Goal: Task Accomplishment & Management: Manage account settings

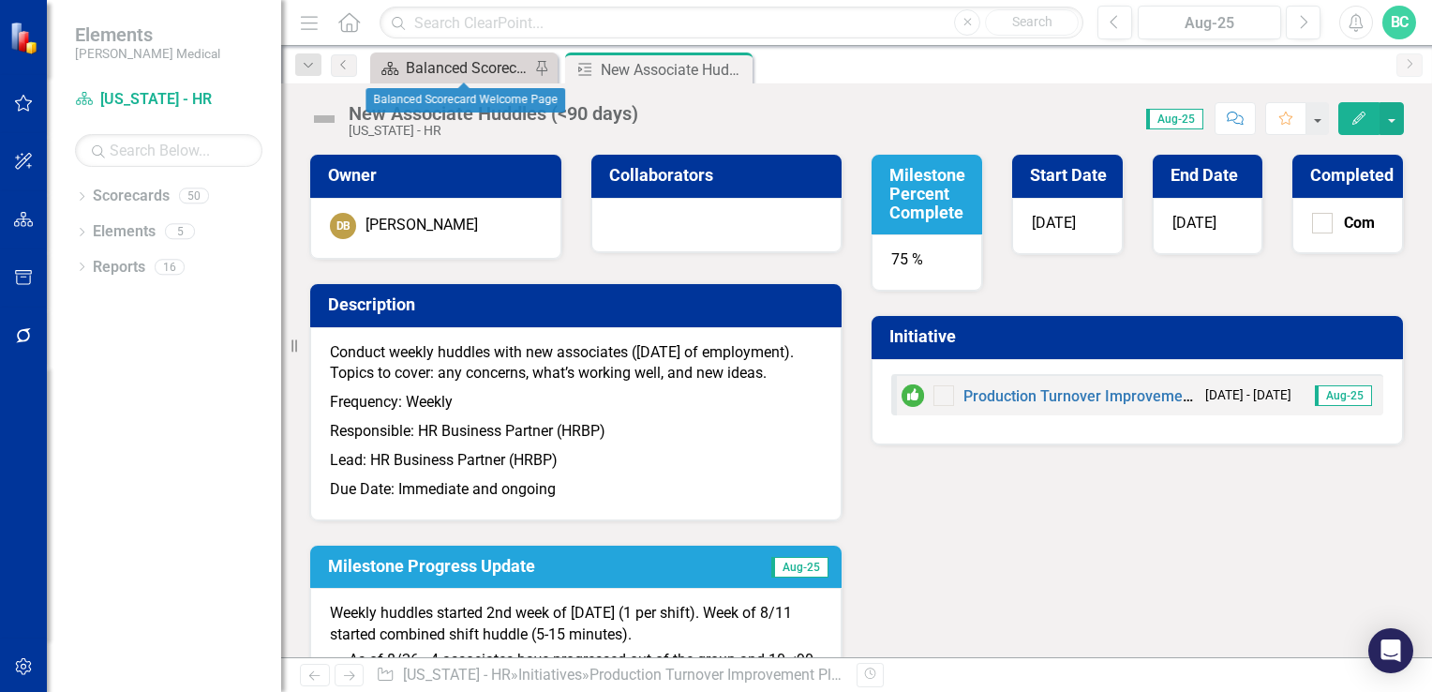
click at [448, 67] on div "Balanced Scorecard Welcome Page" at bounding box center [468, 67] width 124 height 23
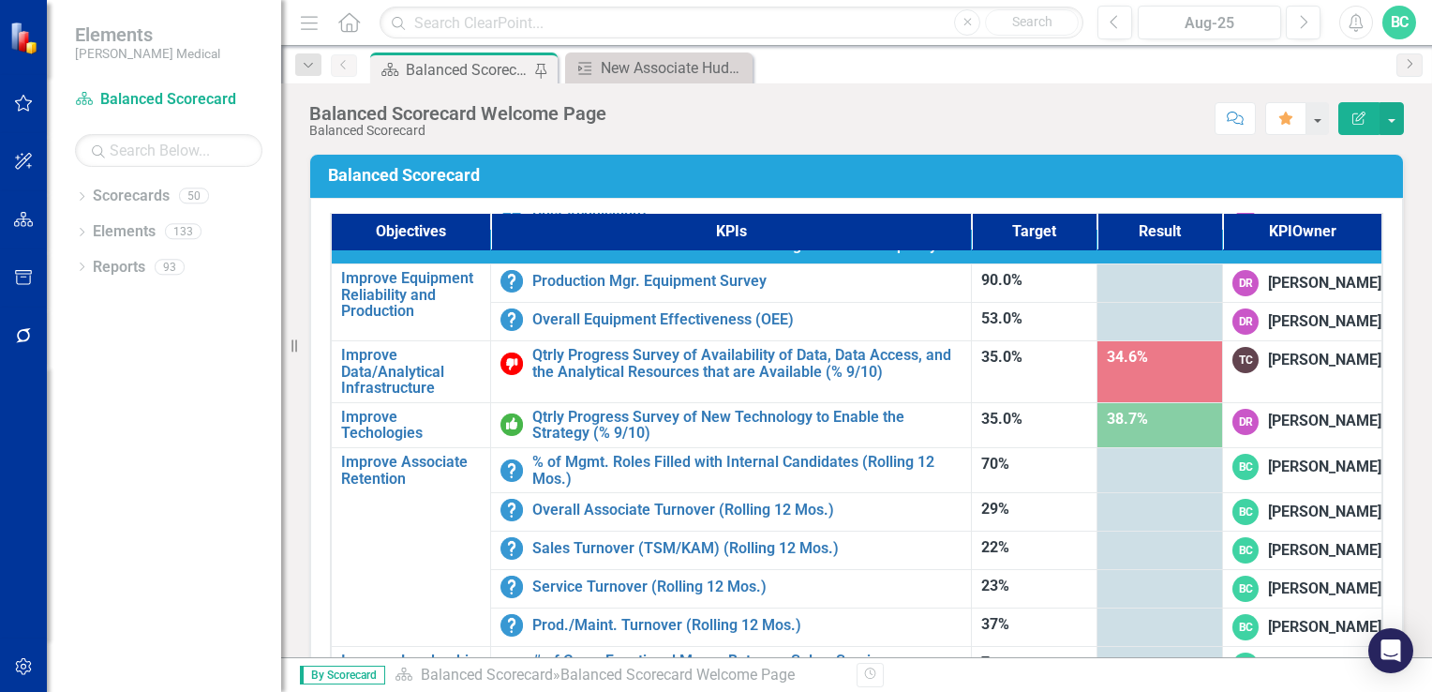
scroll to position [1188, 0]
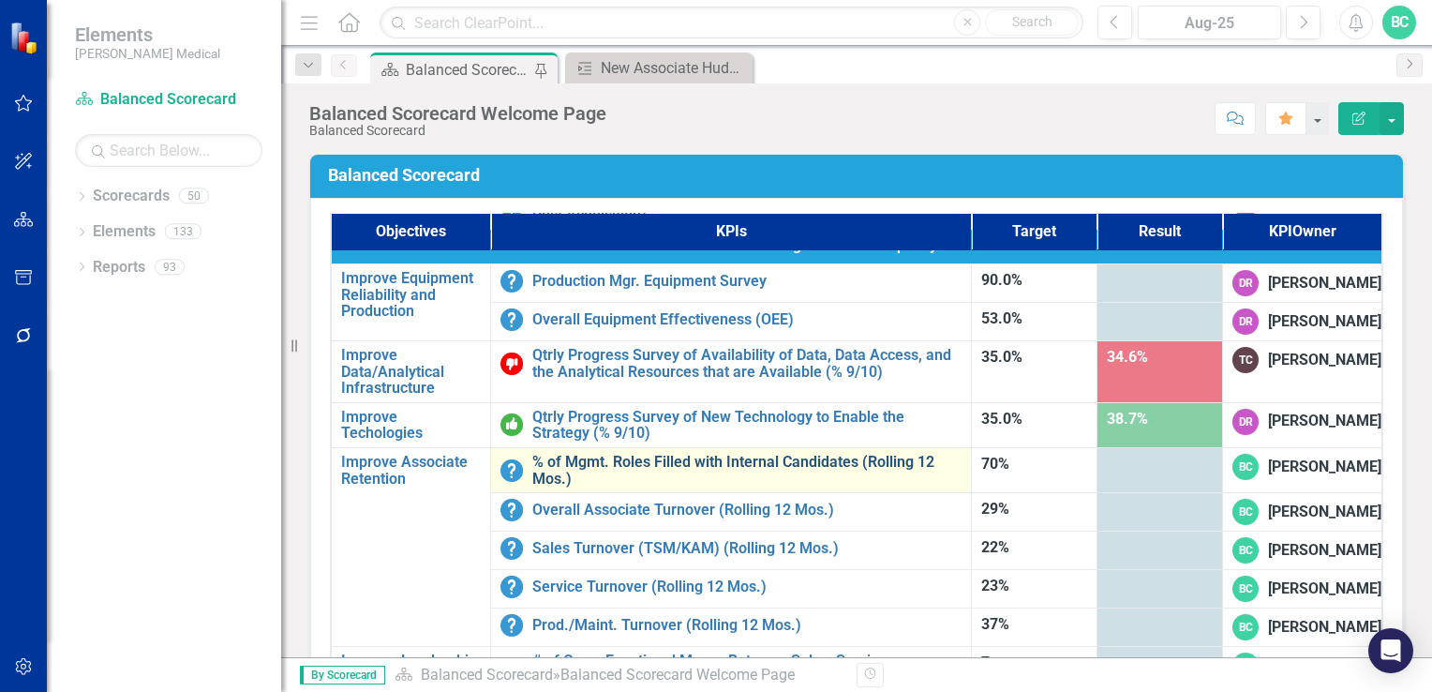
click at [678, 454] on link "% of Mgmt. Roles Filled with Internal Candidates (Rolling 12 Mos.)" at bounding box center [746, 470] width 429 height 33
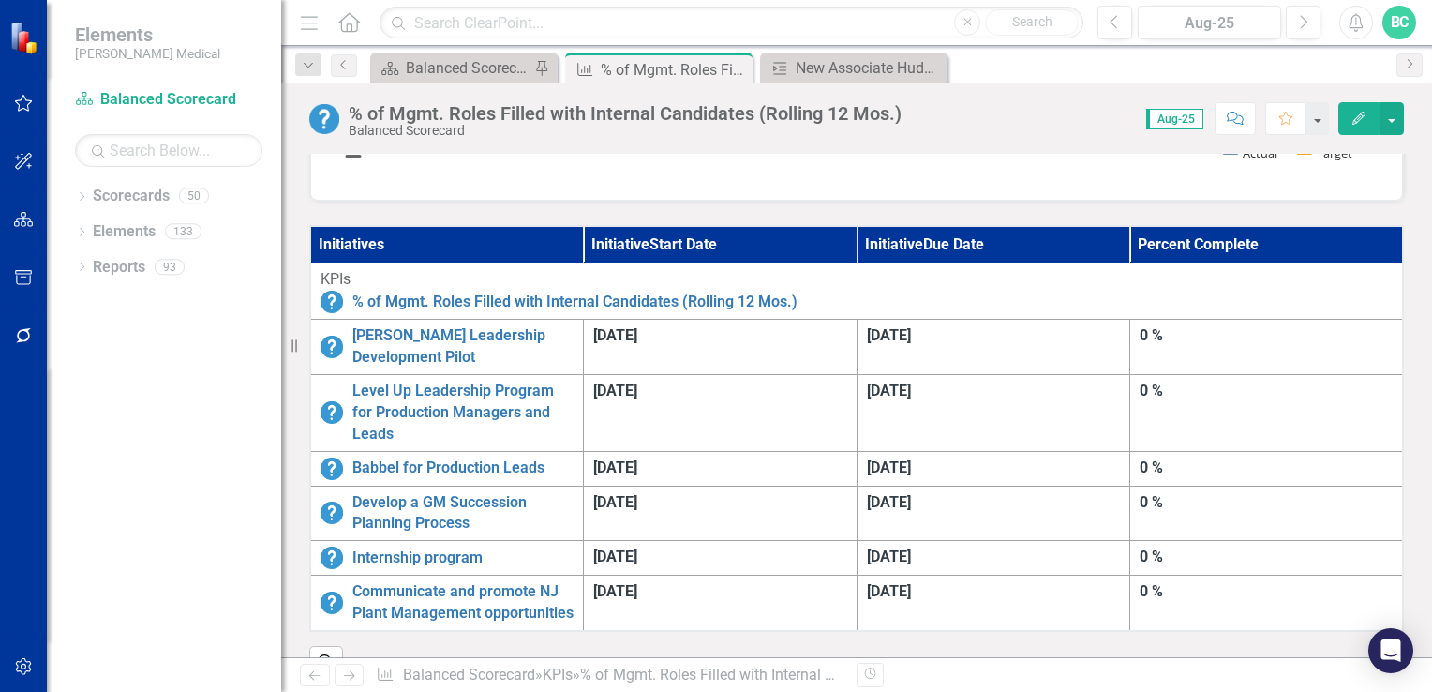
scroll to position [512, 0]
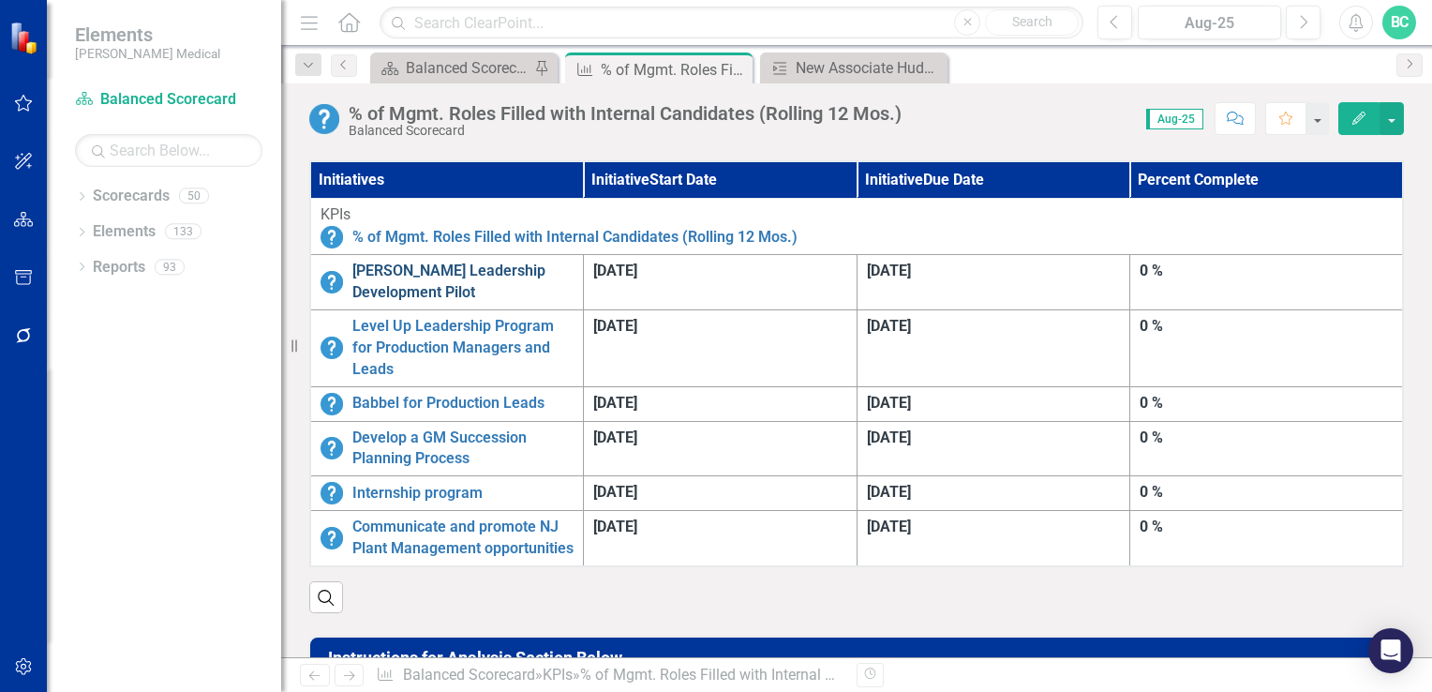
click at [574, 284] on link "[PERSON_NAME] Leadership Development Pilot" at bounding box center [462, 282] width 221 height 43
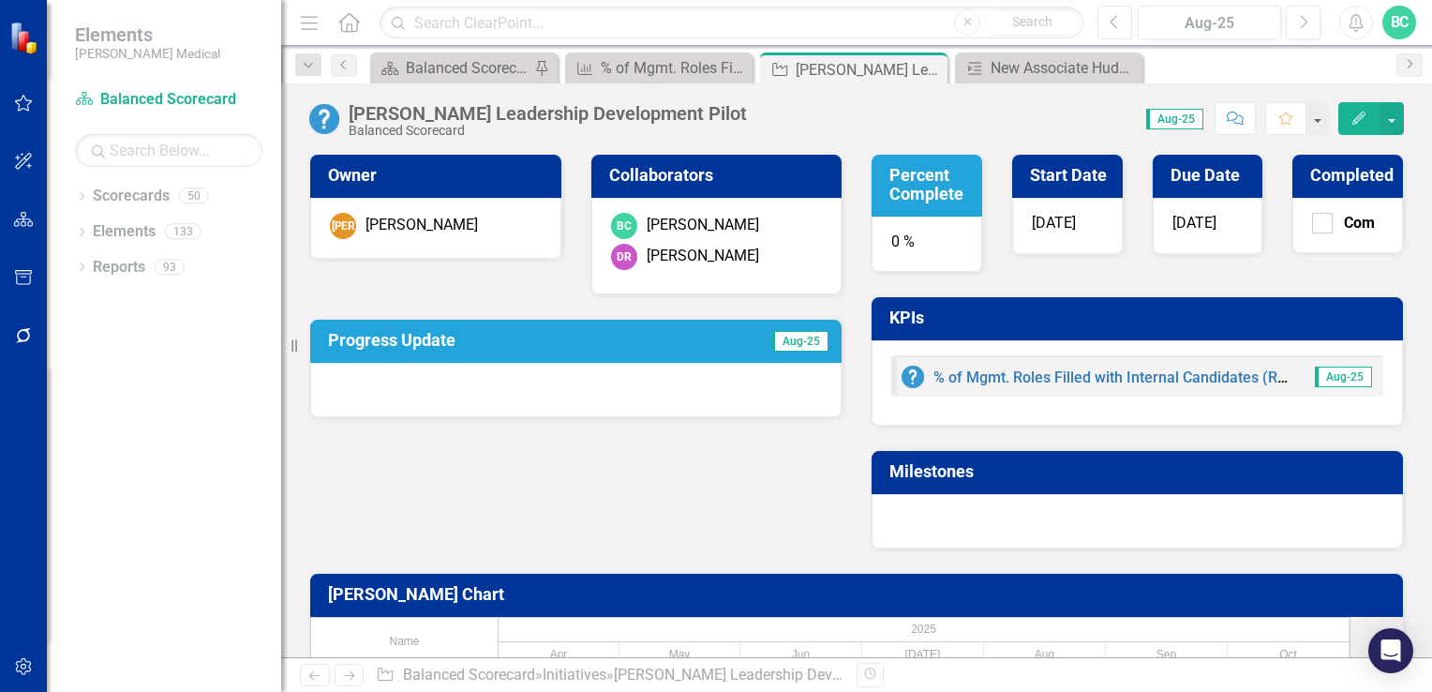
click at [1119, 26] on icon "Previous" at bounding box center [1115, 22] width 10 height 17
click at [1359, 114] on icon "Edit" at bounding box center [1358, 118] width 17 height 13
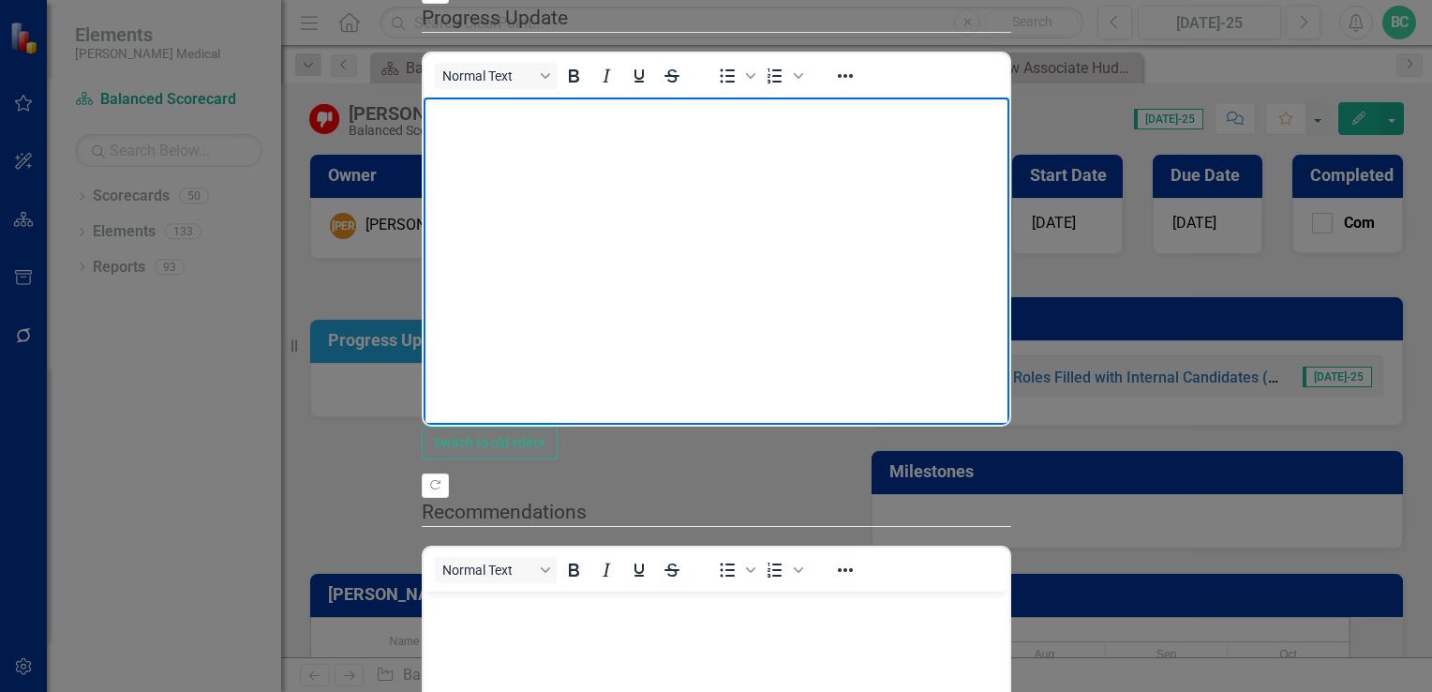
click at [447, 120] on p "Rich Text Area. Press ALT-0 for help." at bounding box center [715, 113] width 576 height 22
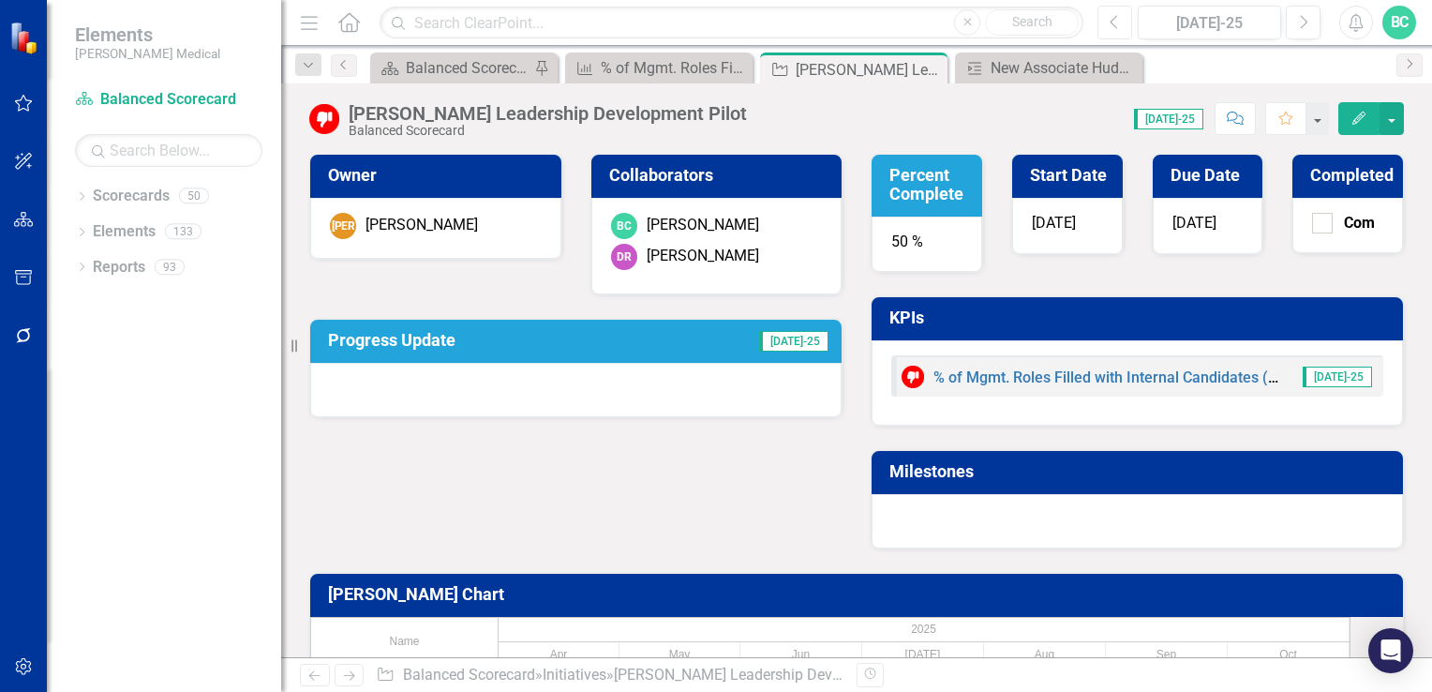
click at [1115, 18] on icon "button" at bounding box center [1114, 21] width 7 height 13
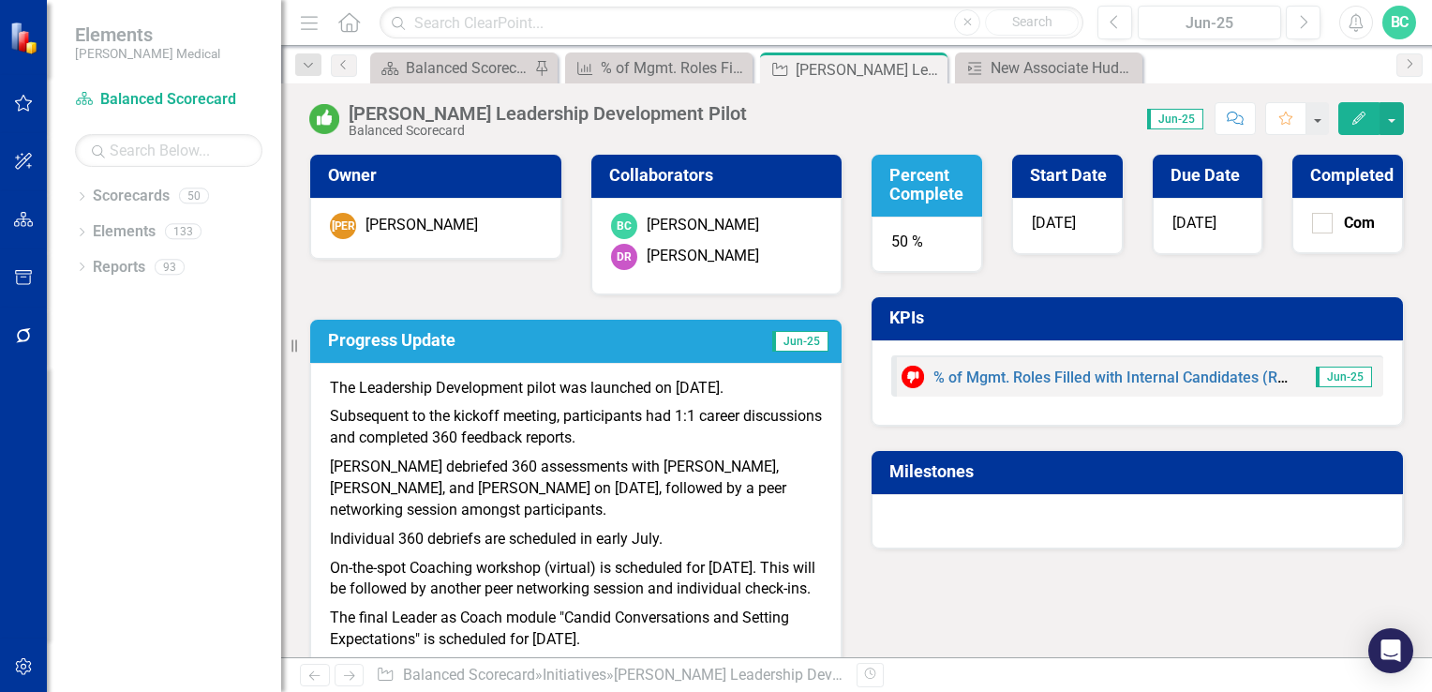
drag, startPoint x: 334, startPoint y: 384, endPoint x: 410, endPoint y: 470, distance: 114.9
click at [410, 470] on span "The Leadership Development pilot was launched on [DATE]. Subsequent to the kick…" at bounding box center [576, 539] width 492 height 323
click at [331, 388] on p "The Leadership Development pilot was launched on [DATE]." at bounding box center [576, 390] width 492 height 25
click at [425, 347] on h3 "Progress Update" at bounding box center [500, 340] width 345 height 19
click at [1357, 124] on icon "Edit" at bounding box center [1358, 118] width 17 height 13
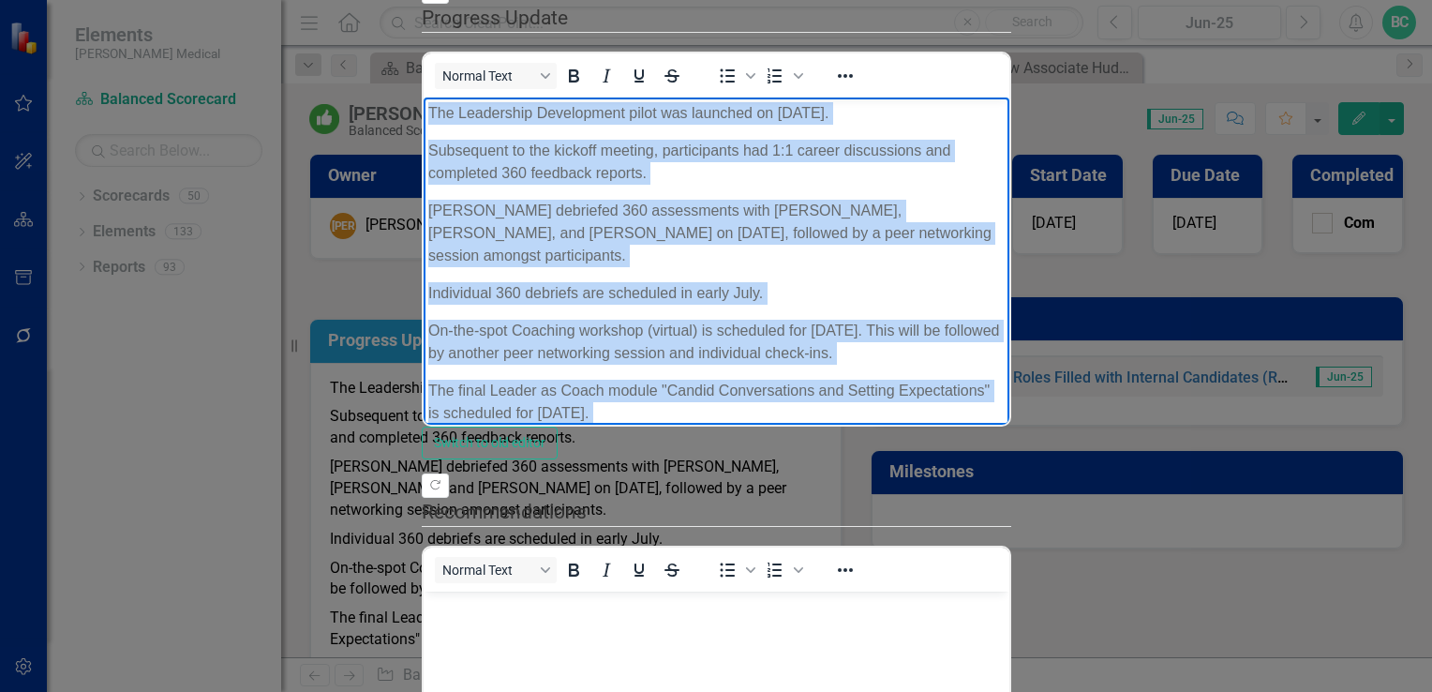
scroll to position [426, 0]
drag, startPoint x: 427, startPoint y: 114, endPoint x: 1128, endPoint y: 482, distance: 791.4
click at [1008, 482] on html "The Leadership Development pilot was launched on [DATE]. Subsequent to the kick…" at bounding box center [716, 300] width 586 height 407
click at [1004, 440] on p "Participants will be asked to present learnings and takeaways at future leaders…" at bounding box center [715, 462] width 576 height 45
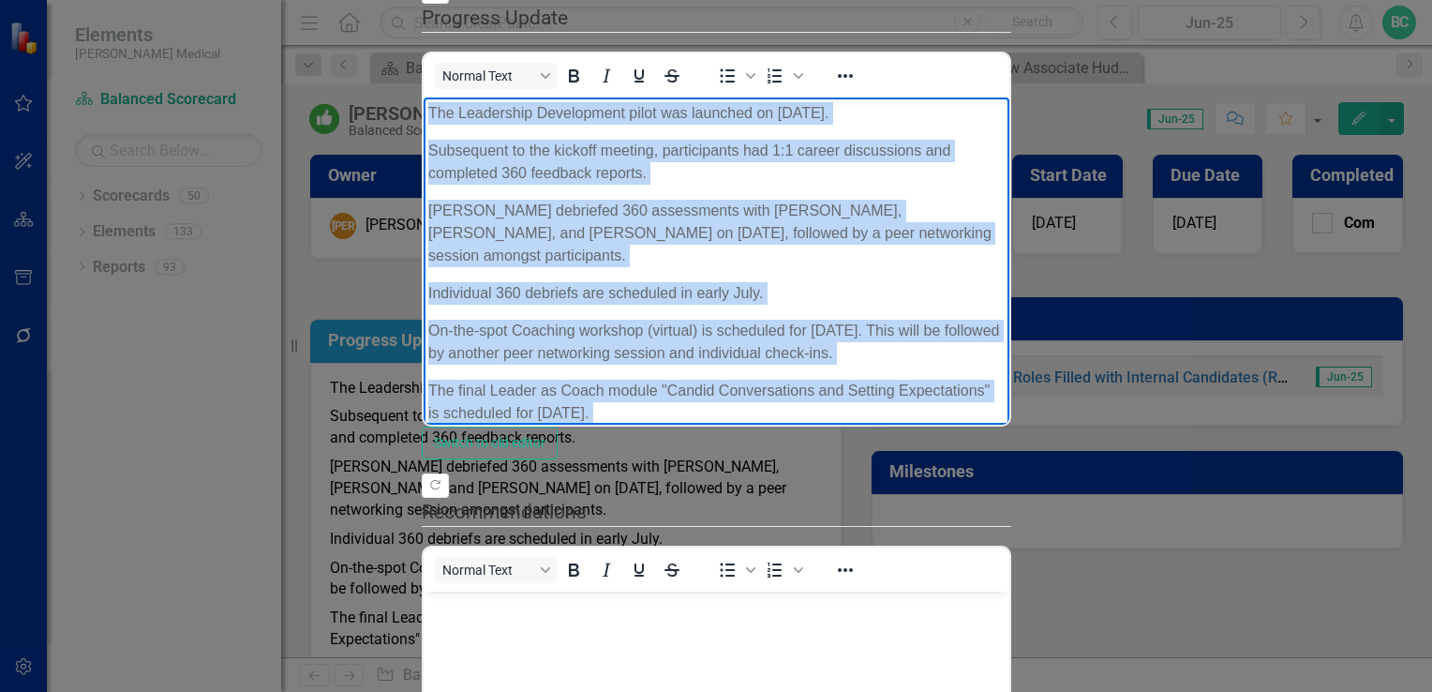
drag, startPoint x: 1068, startPoint y: 391, endPoint x: 377, endPoint y: -90, distance: 842.3
click at [423, 97] on html "The Leadership Development pilot was launched on [DATE]. Subsequent to the kick…" at bounding box center [716, 300] width 586 height 407
copy body "The Leadership Development pilot was launched on [DATE]. Subsequent to the kick…"
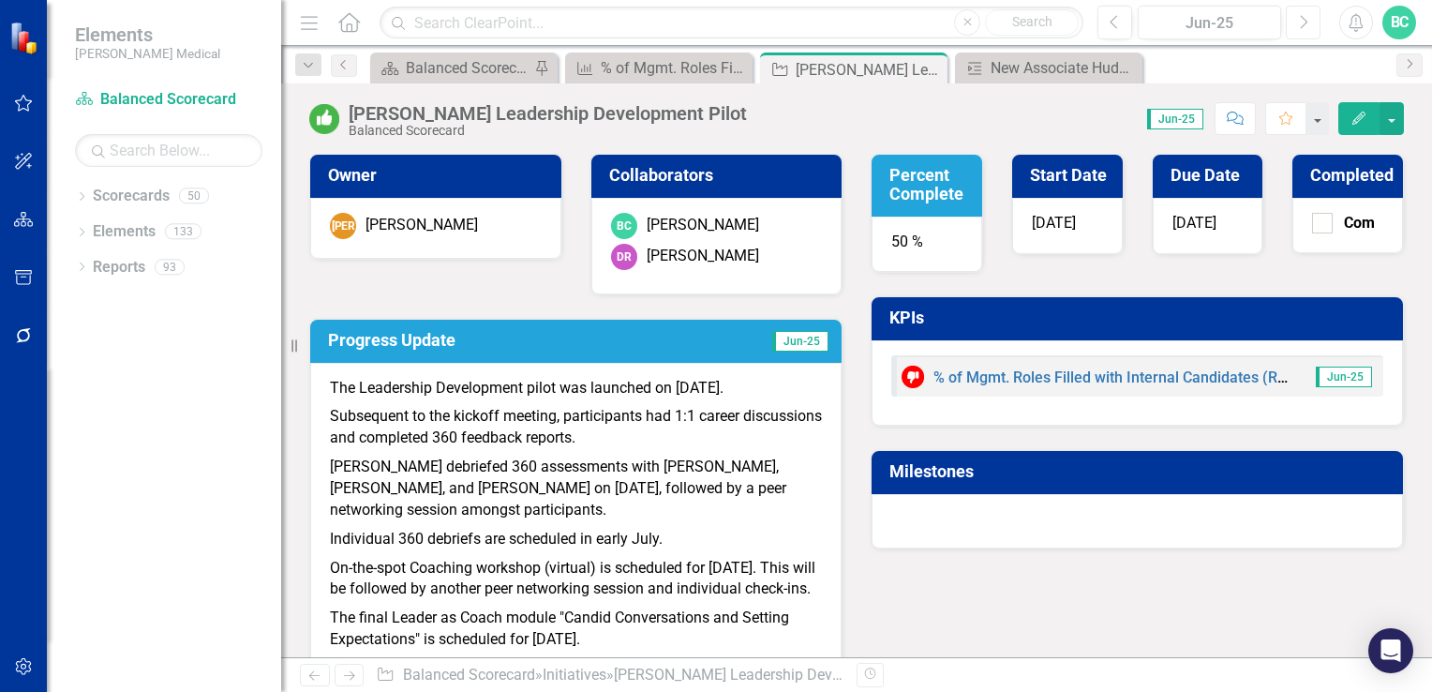
click at [1301, 28] on icon "button" at bounding box center [1304, 21] width 7 height 13
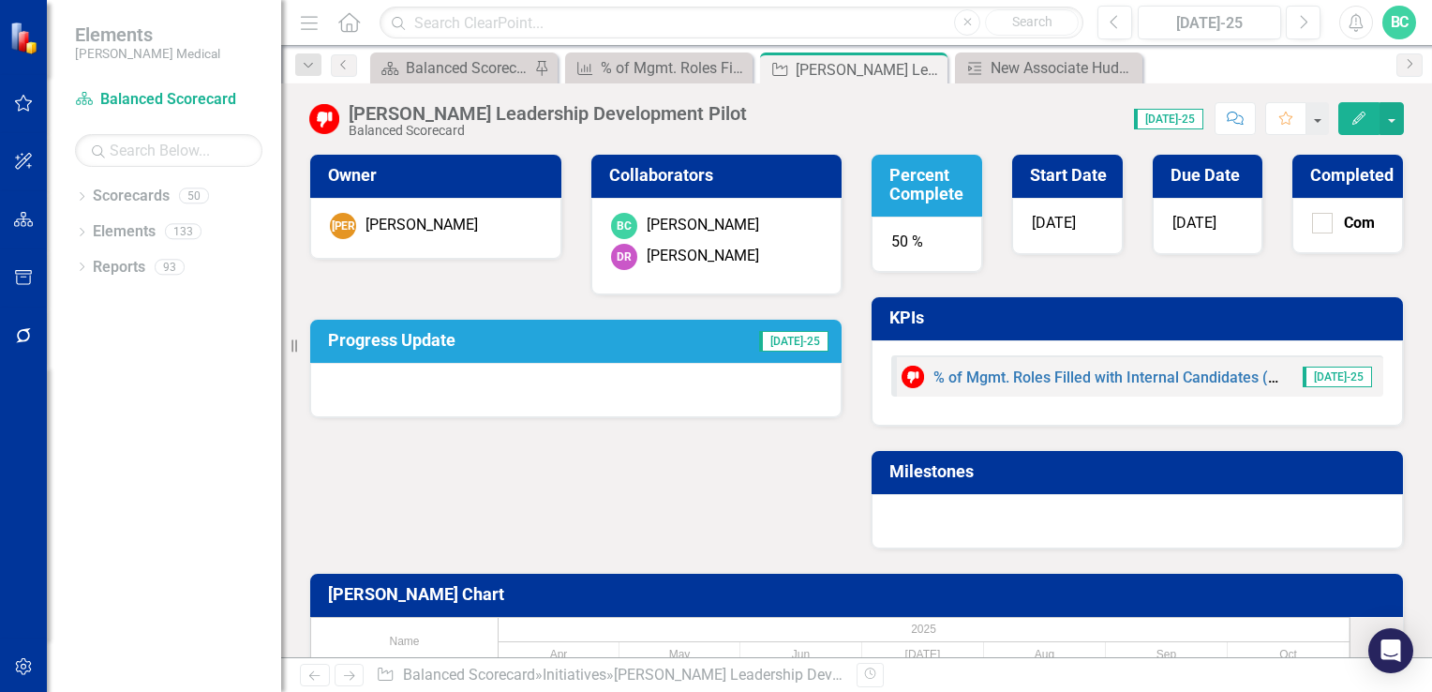
click at [1348, 114] on button "Edit" at bounding box center [1358, 118] width 41 height 33
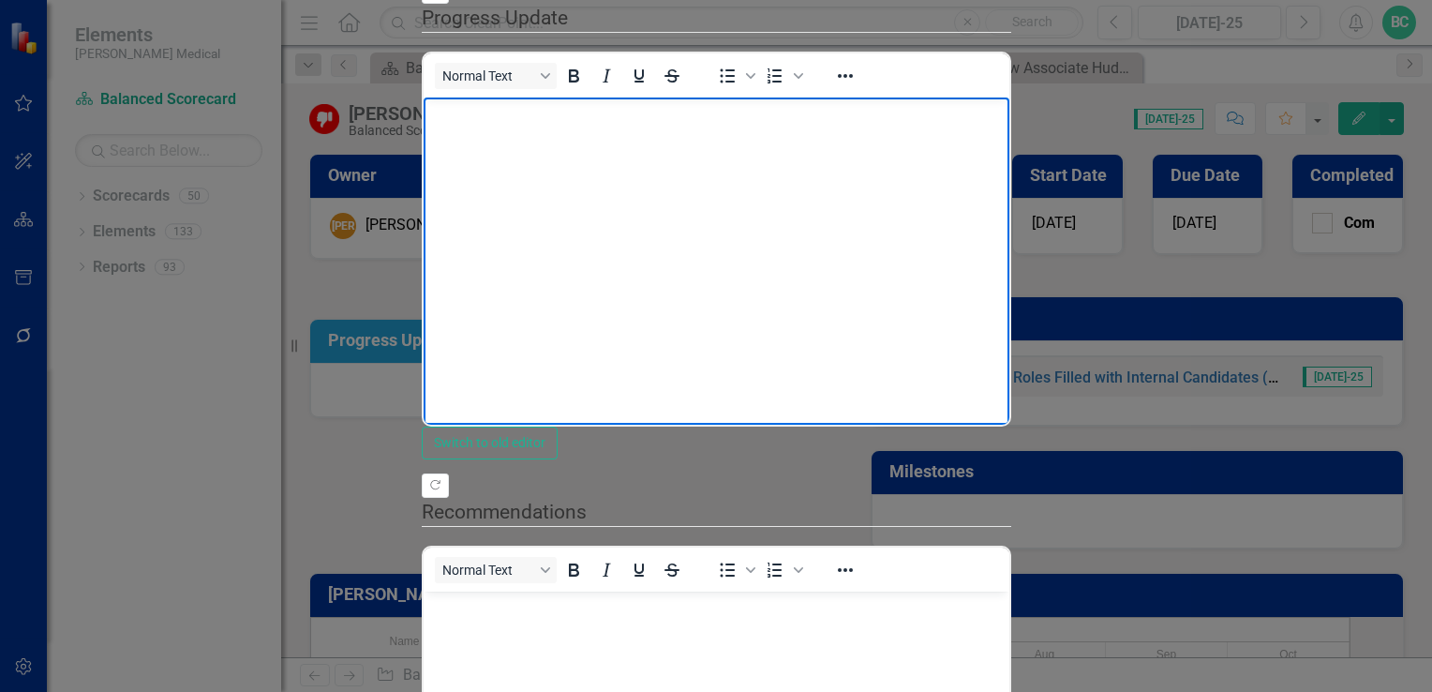
click at [440, 124] on p "Rich Text Area. Press ALT-0 for help." at bounding box center [715, 113] width 576 height 22
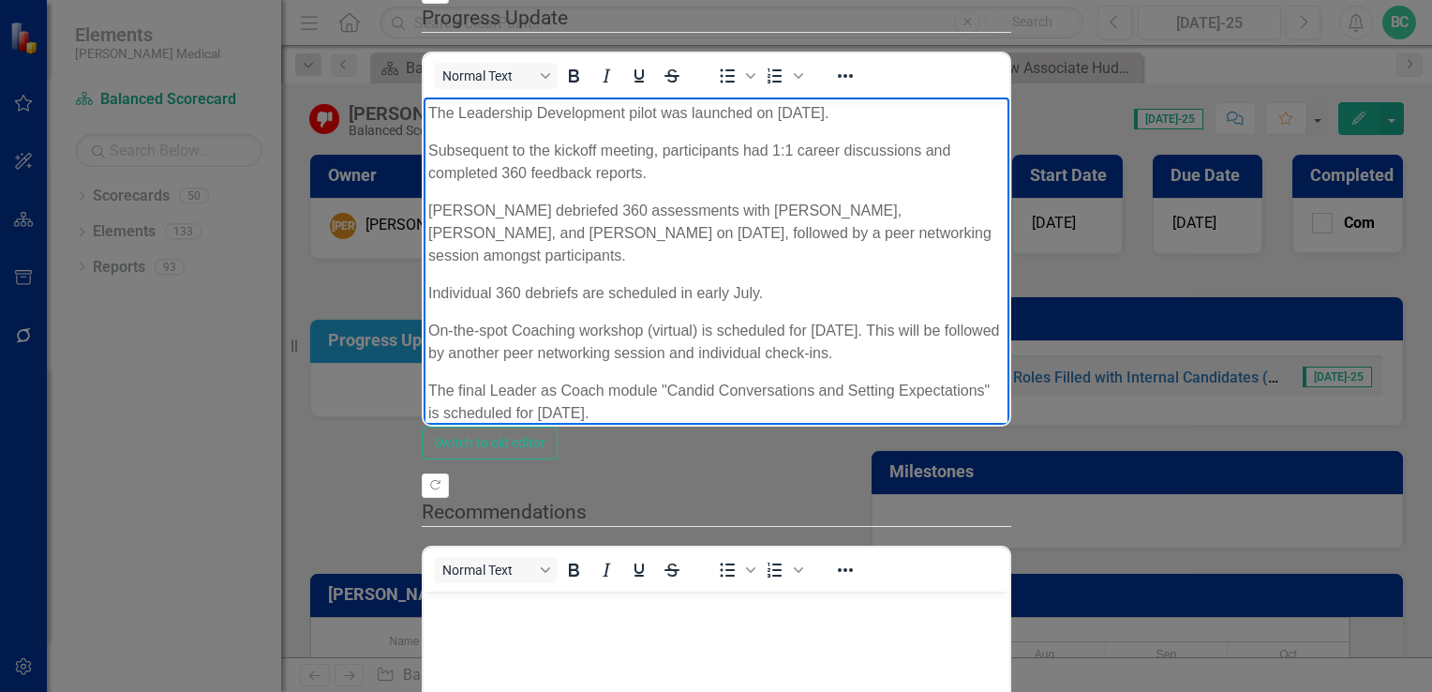
click at [691, 282] on p "Individual 360 debriefs are scheduled in early July." at bounding box center [715, 293] width 576 height 22
click at [781, 320] on p "On-the-spot Coaching workshop (virtual) is scheduled for [DATE]. This will be f…" at bounding box center [715, 342] width 576 height 45
drag, startPoint x: 834, startPoint y: 285, endPoint x: 839, endPoint y: 298, distance: 13.9
click at [839, 320] on p "On-the-spot Coaching workshop (virtual) completed [DATE]. This will be followed…" at bounding box center [715, 342] width 576 height 45
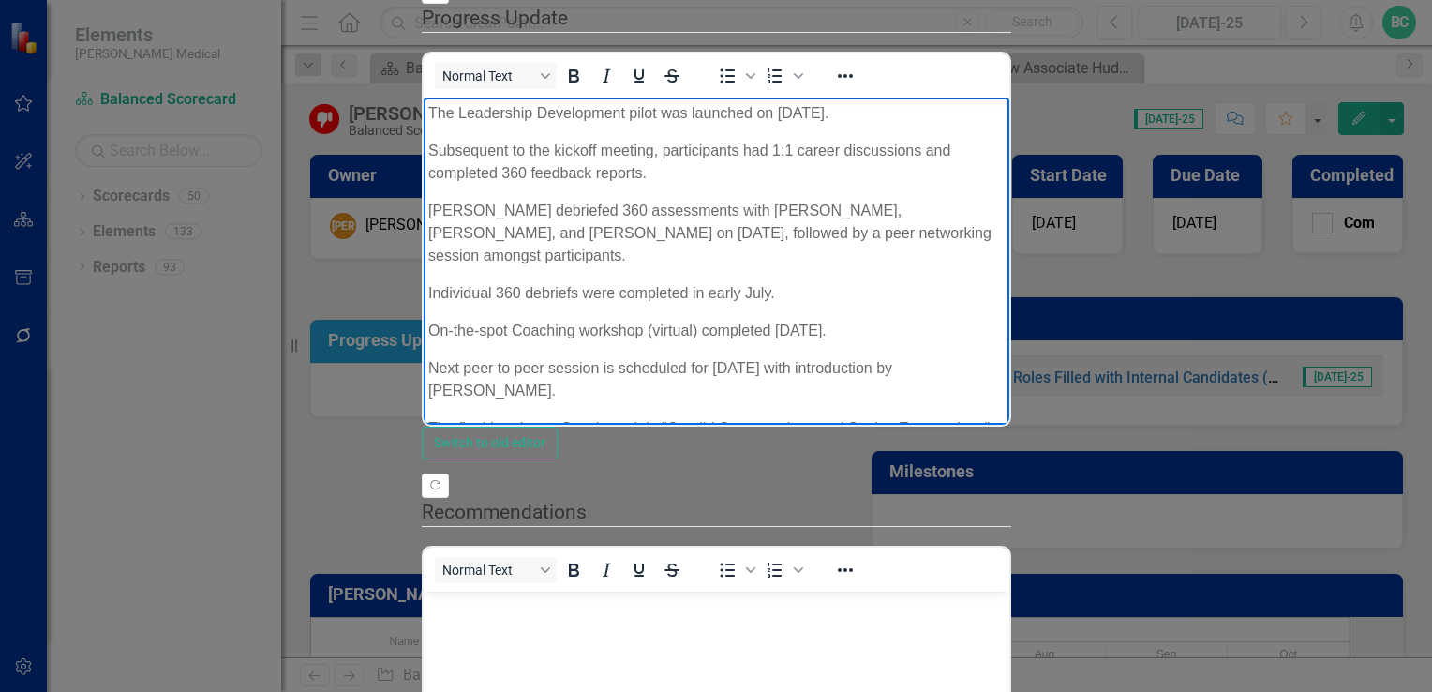
scroll to position [4, 0]
drag, startPoint x: 1064, startPoint y: 396, endPoint x: 431, endPoint y: 388, distance: 632.6
click at [431, 473] on p "Participants will be asked to present learnings and takeaways at future leaders…" at bounding box center [715, 495] width 576 height 45
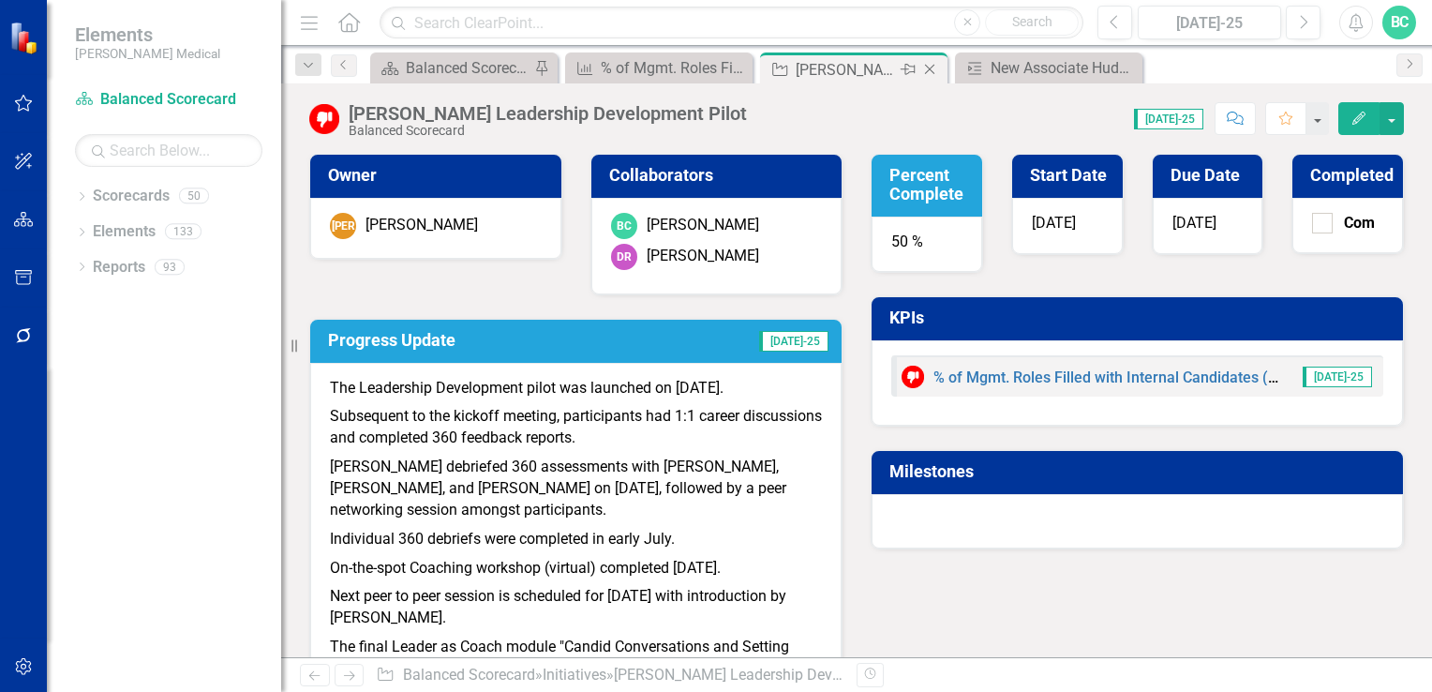
click at [936, 66] on icon "Close" at bounding box center [929, 69] width 19 height 15
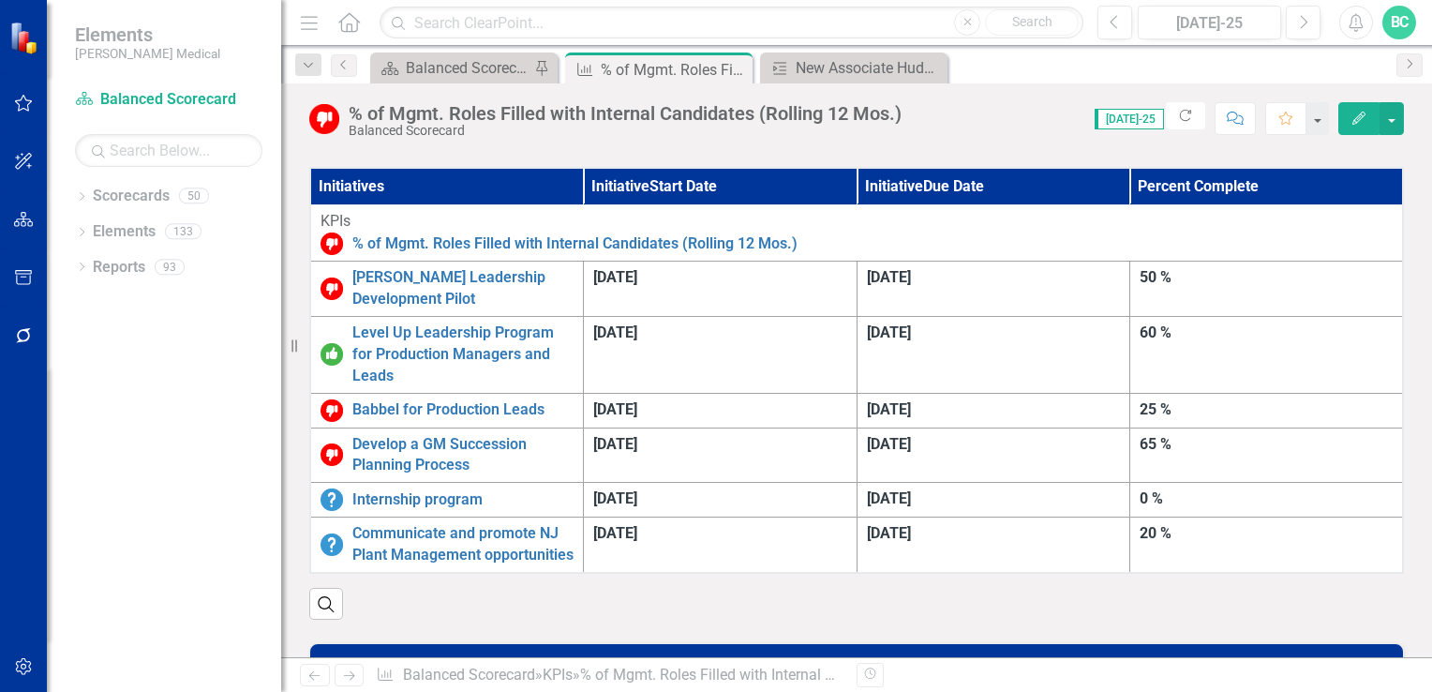
scroll to position [493, 0]
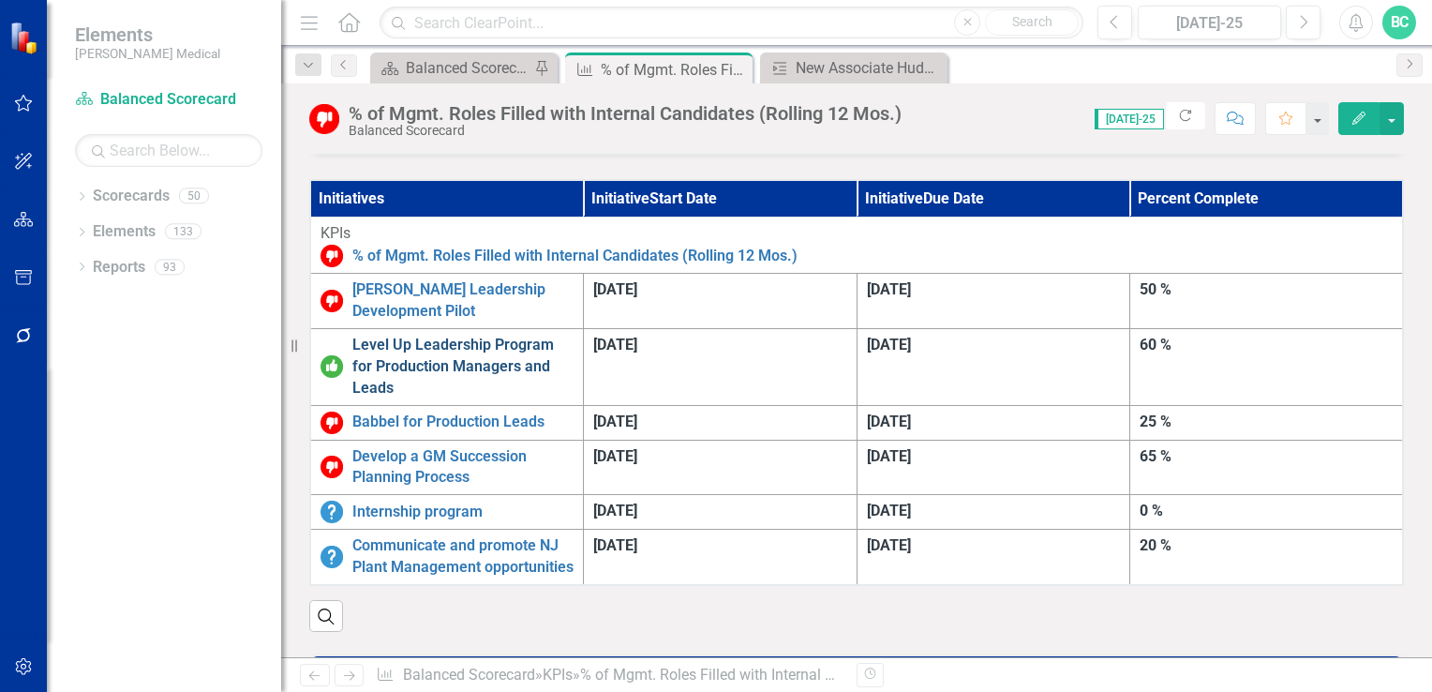
click at [574, 336] on link "Level Up Leadership Program for Production Managers and Leads" at bounding box center [462, 367] width 221 height 65
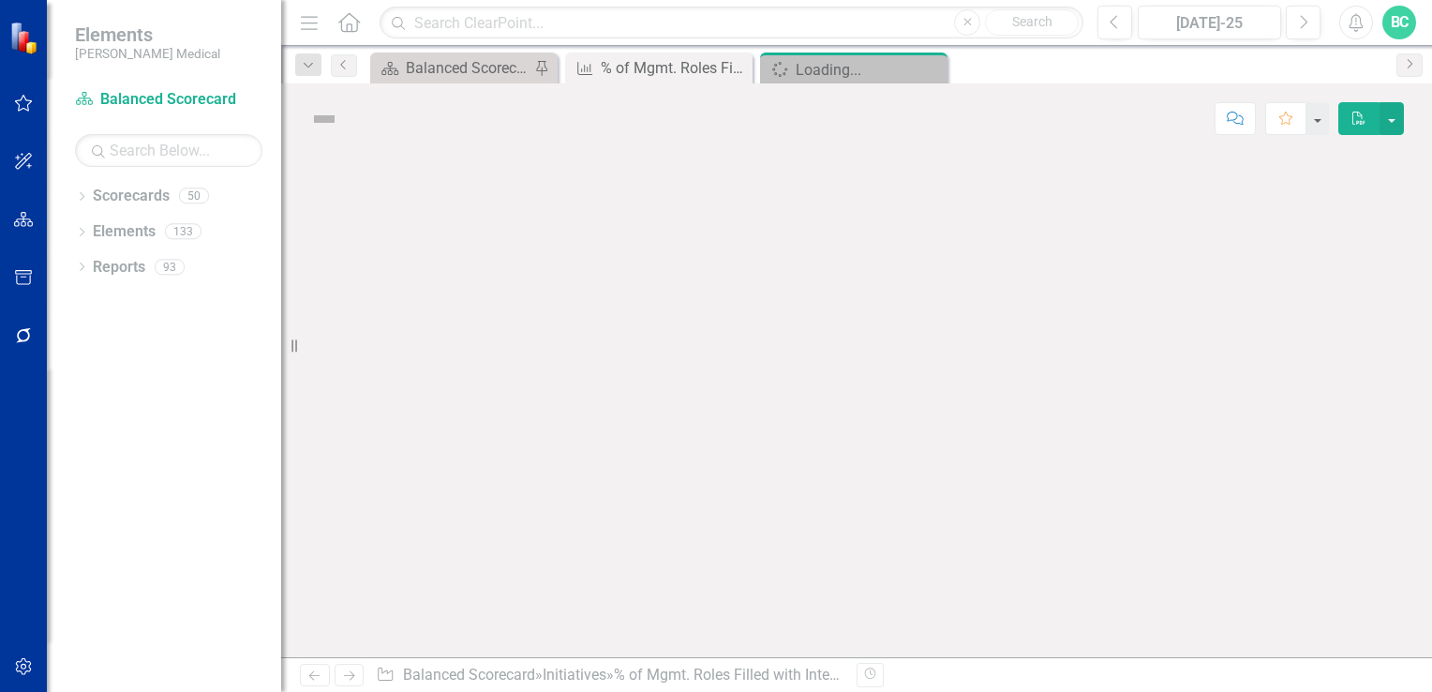
click at [669, 336] on div at bounding box center [856, 405] width 1151 height 503
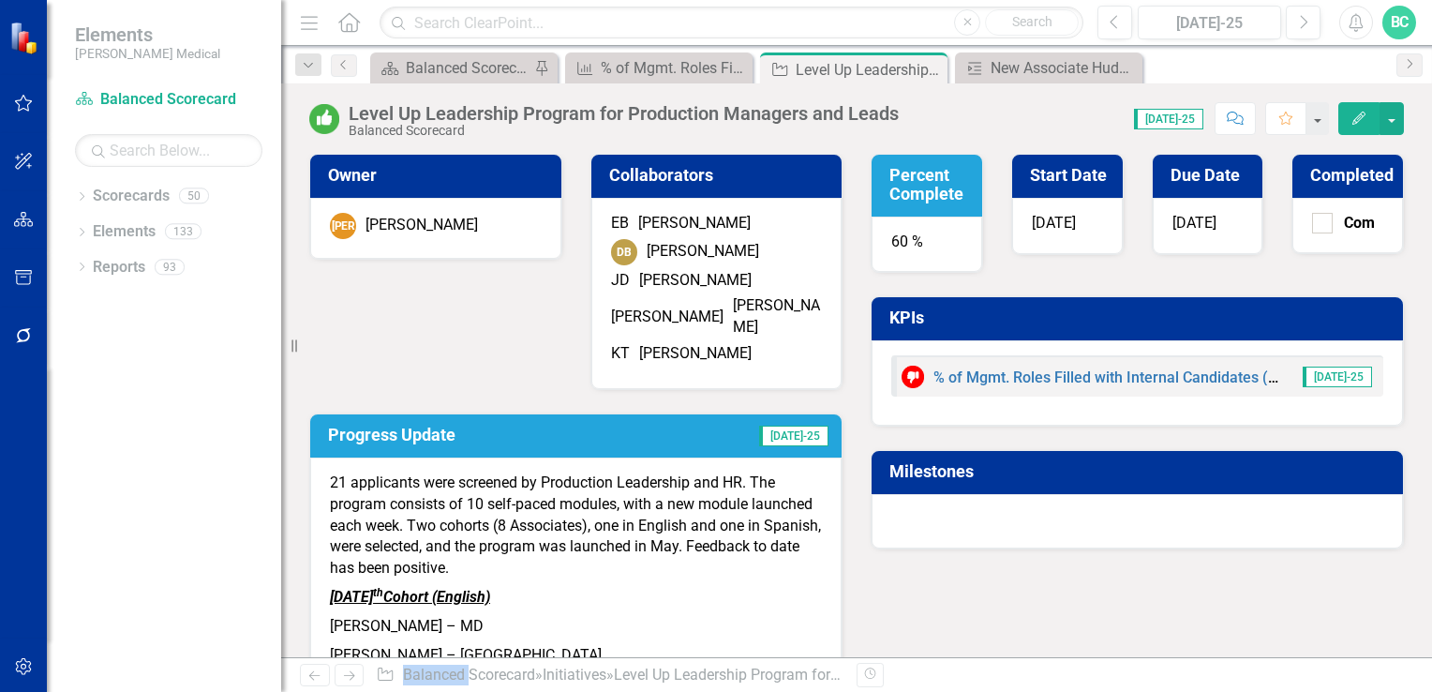
click at [925, 180] on h3 "Percent Complete" at bounding box center [930, 184] width 82 height 37
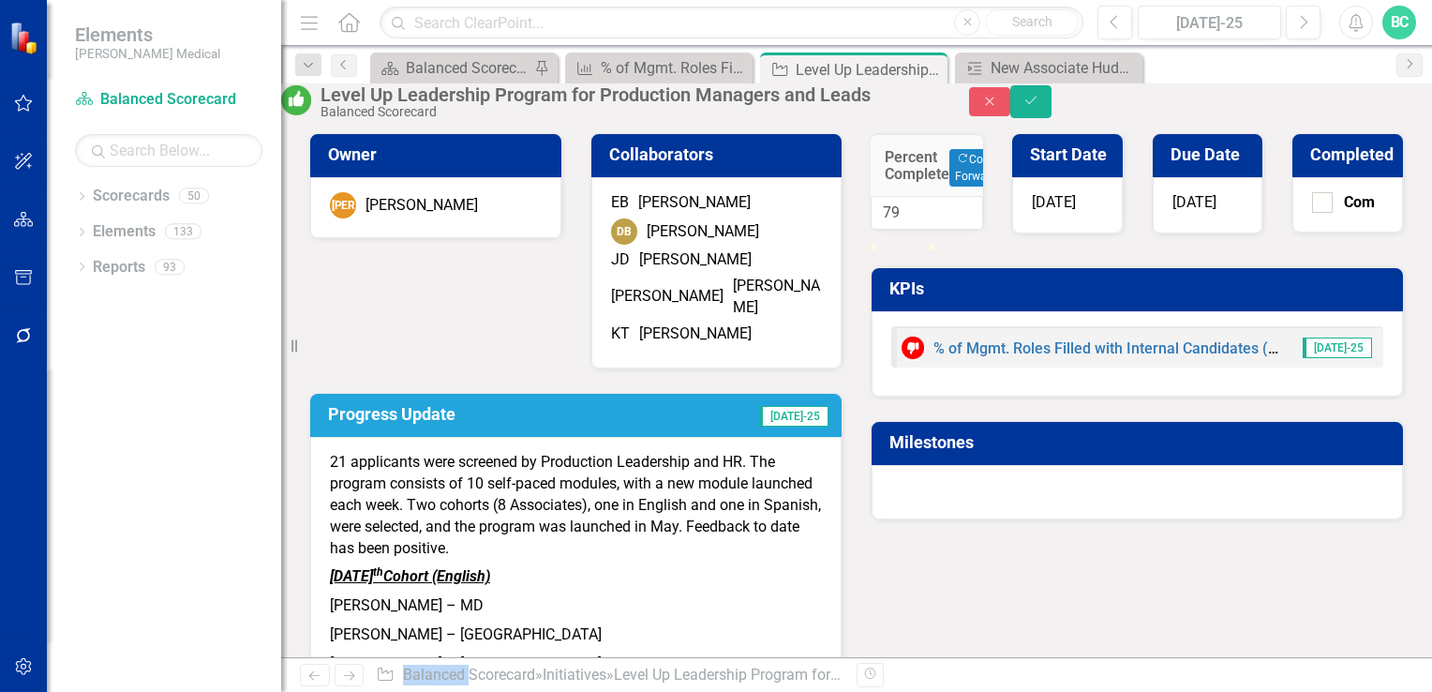
drag, startPoint x: 925, startPoint y: 180, endPoint x: 939, endPoint y: 300, distance: 120.8
click at [917, 244] on div at bounding box center [917, 244] width 0 height 0
type input "80"
click at [1073, 274] on div "Percent Complete Copy Forward Copy Forward 80 Start Date [DATE] Due Date [DATE]…" at bounding box center [1137, 315] width 561 height 410
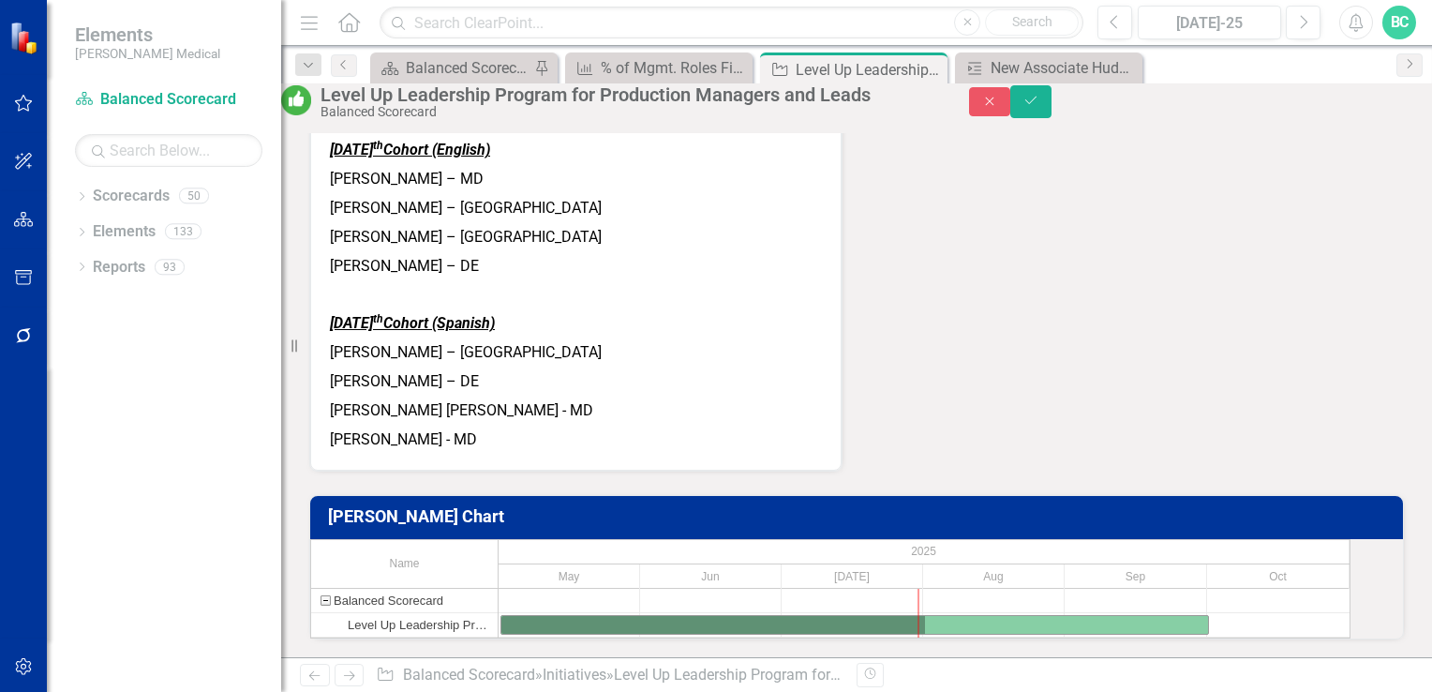
scroll to position [473, 0]
click at [1039, 107] on icon "Save" at bounding box center [1030, 100] width 17 height 13
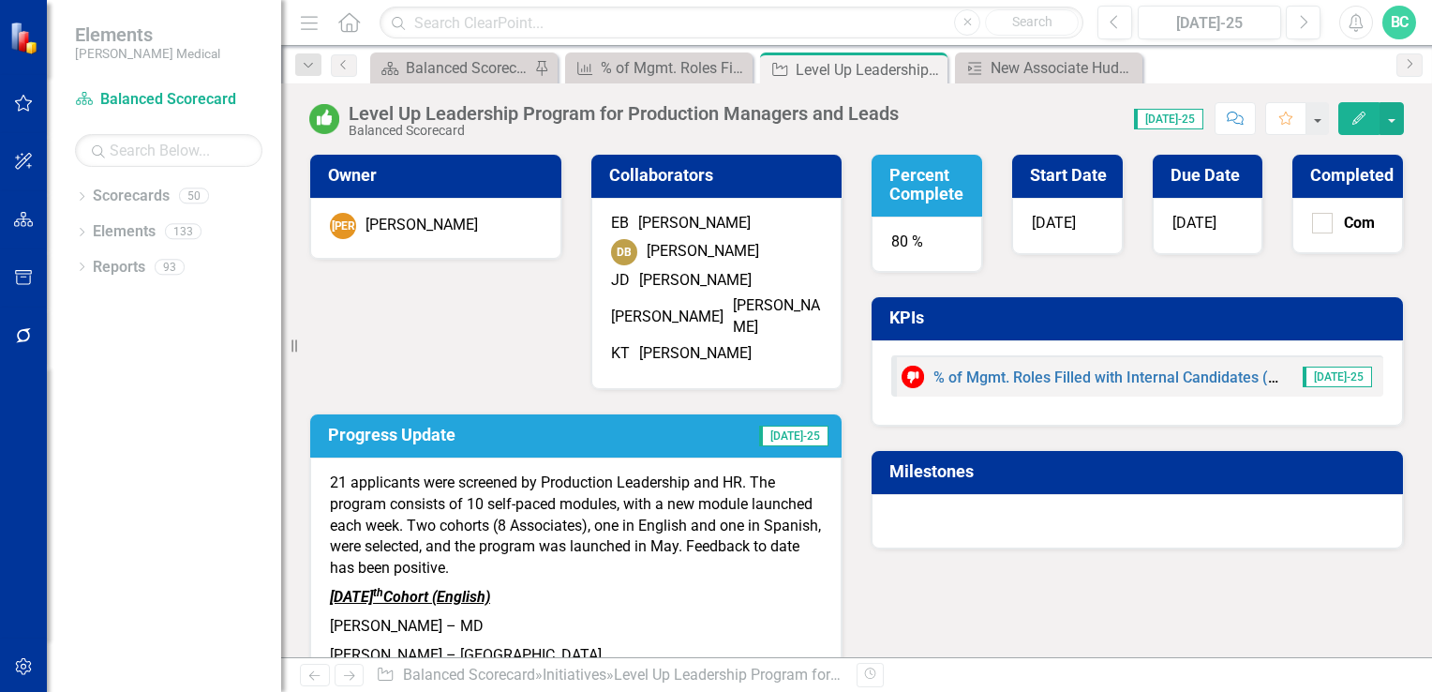
click at [400, 433] on h3 "Progress Update" at bounding box center [489, 434] width 322 height 19
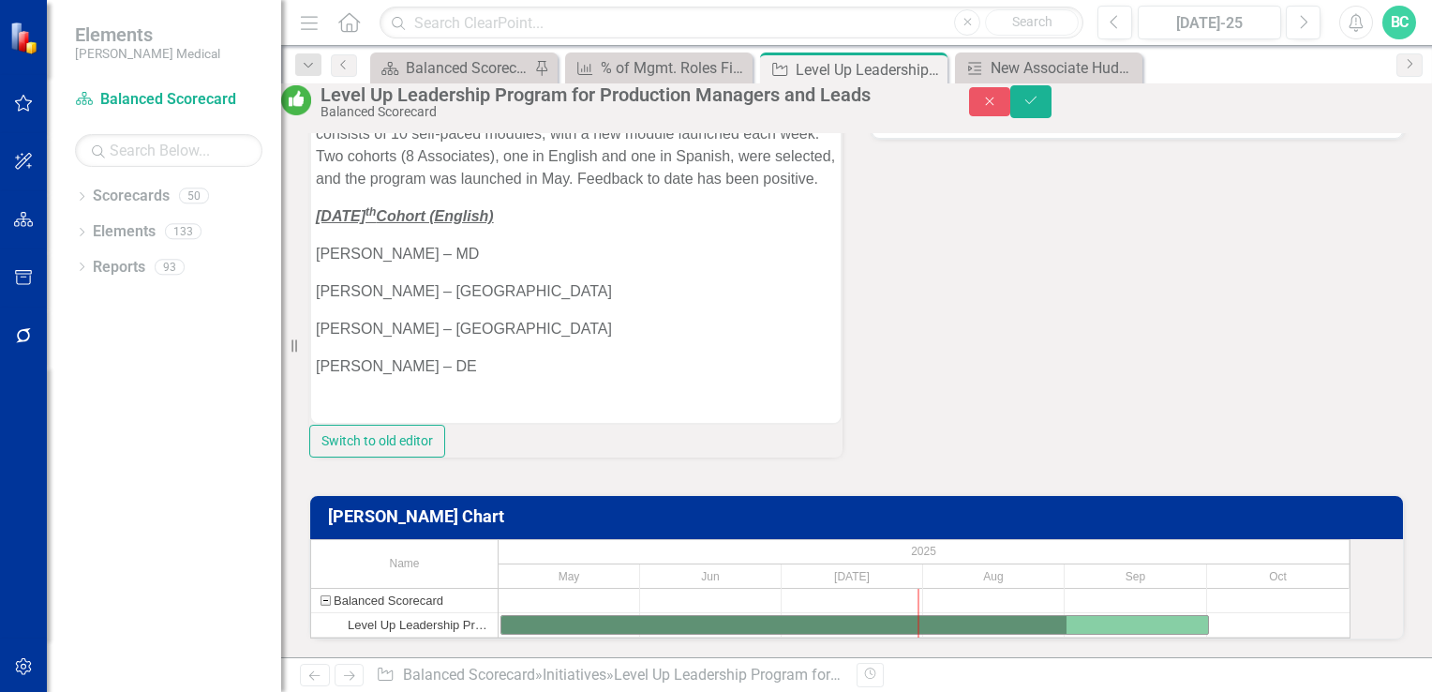
scroll to position [130, 0]
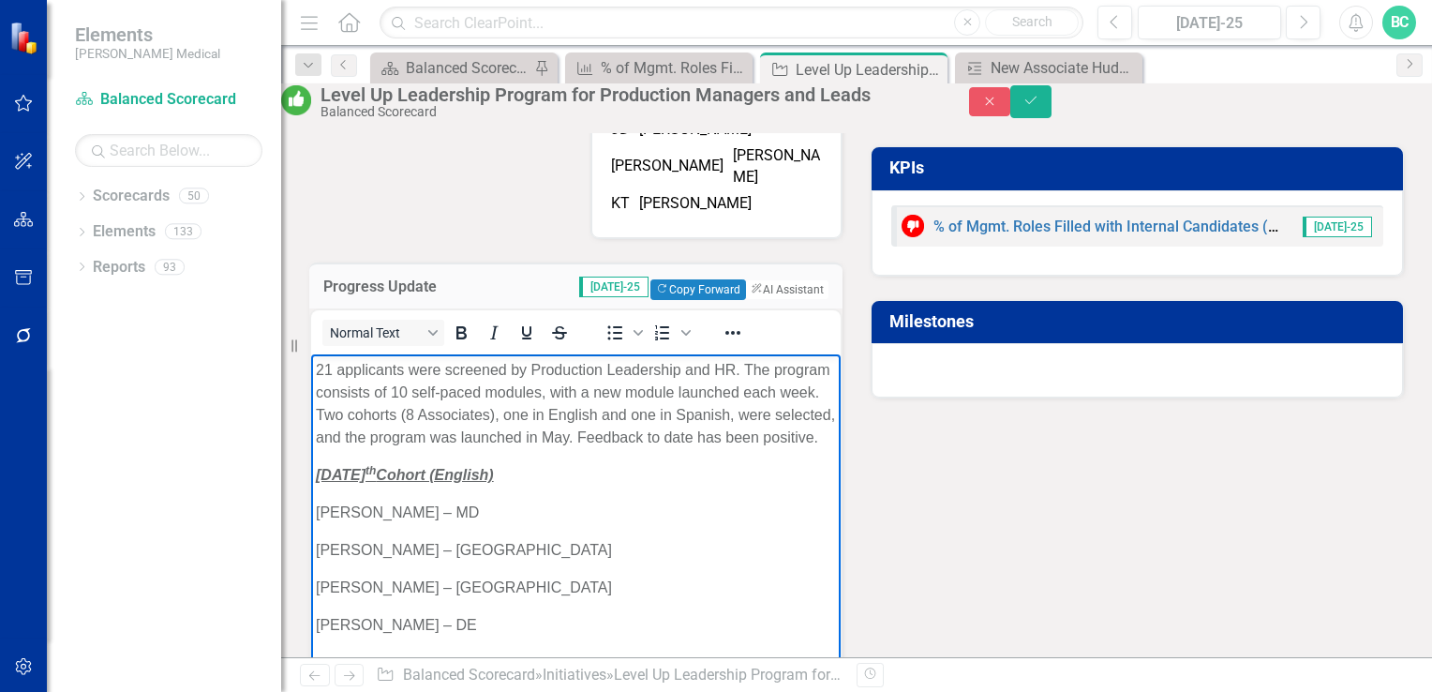
click at [753, 449] on p "21 applicants were screened by Production Leadership and HR. The program consis…" at bounding box center [576, 404] width 520 height 90
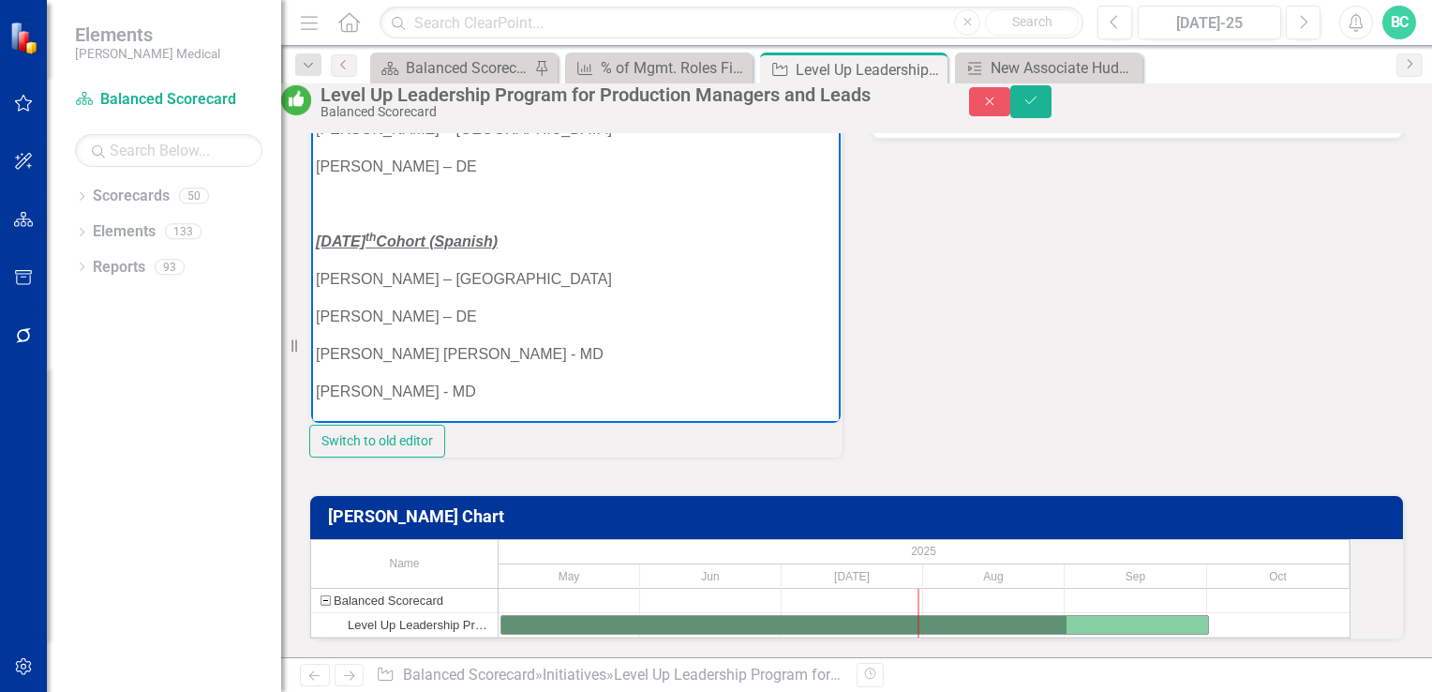
scroll to position [479, 0]
click at [505, 406] on body "21 applicants were screened by Production Leadership and HR. The program consis…" at bounding box center [575, 159] width 529 height 527
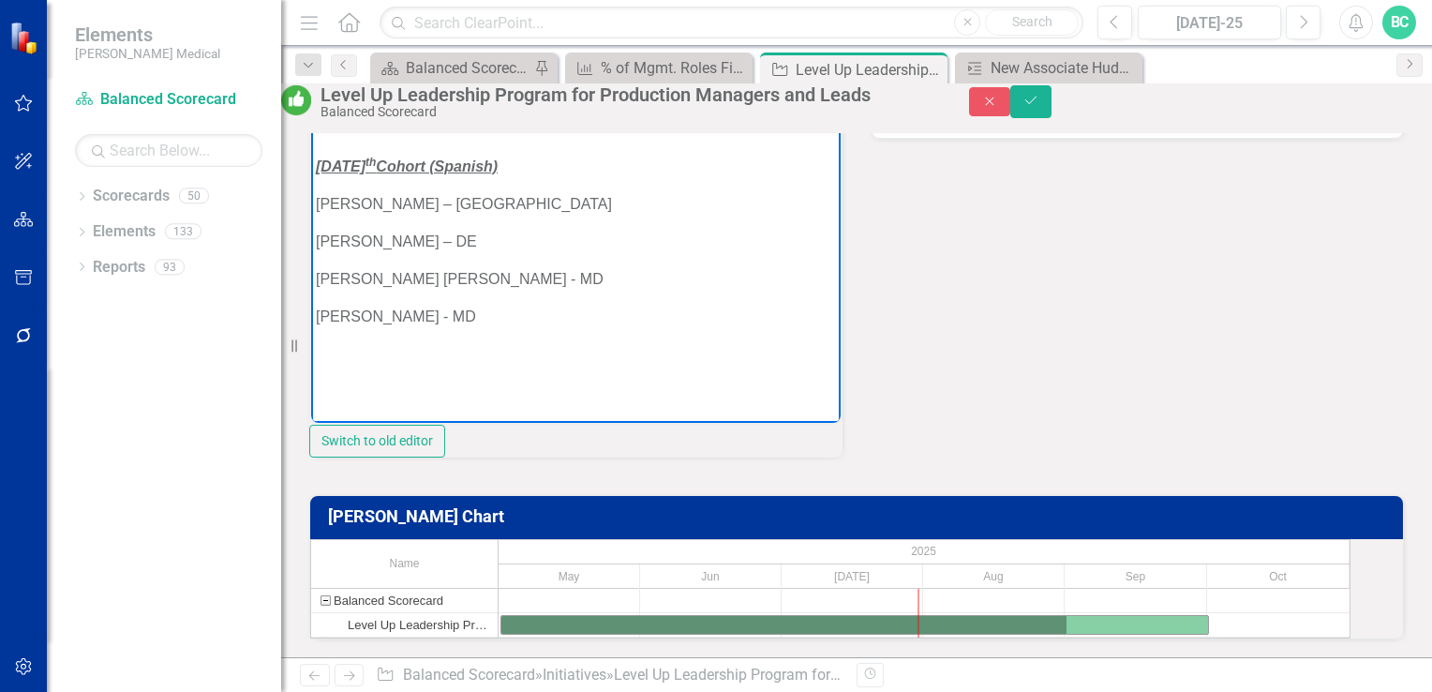
scroll to position [259, 0]
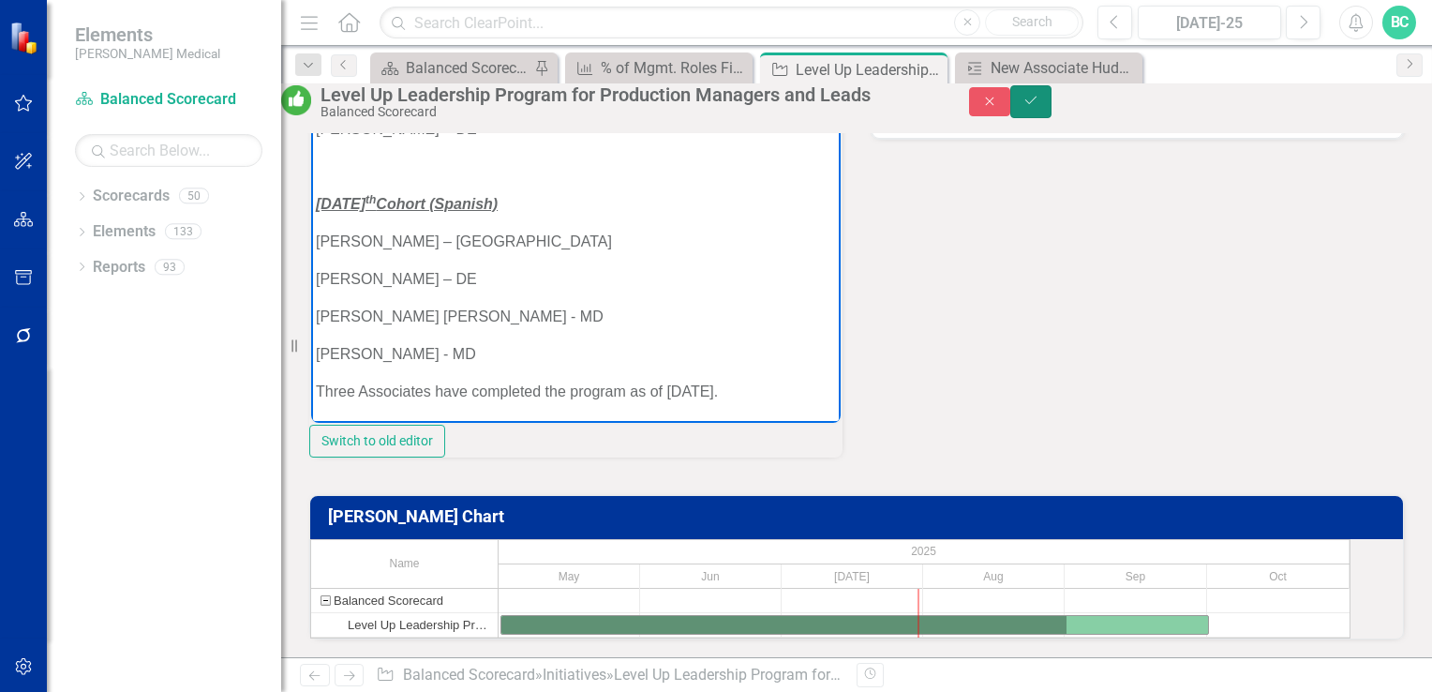
click at [1039, 107] on icon "Save" at bounding box center [1030, 100] width 17 height 13
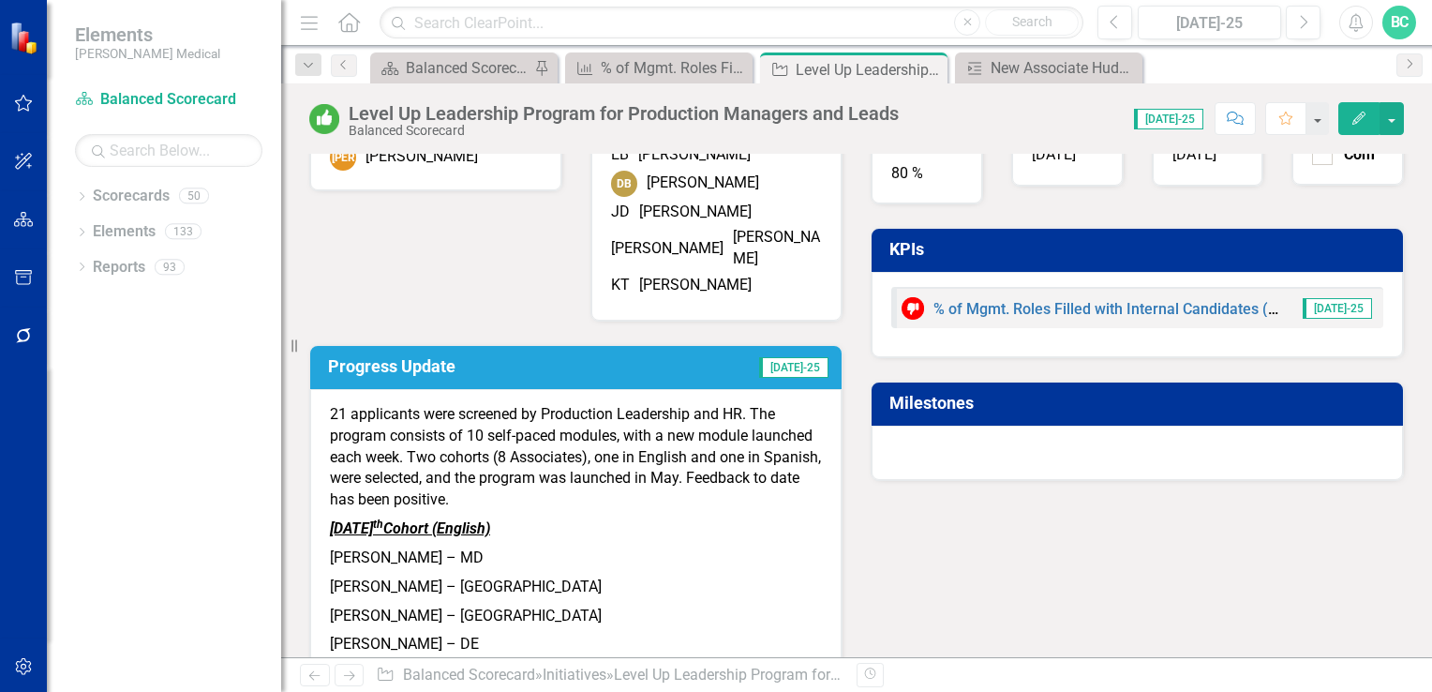
scroll to position [0, 0]
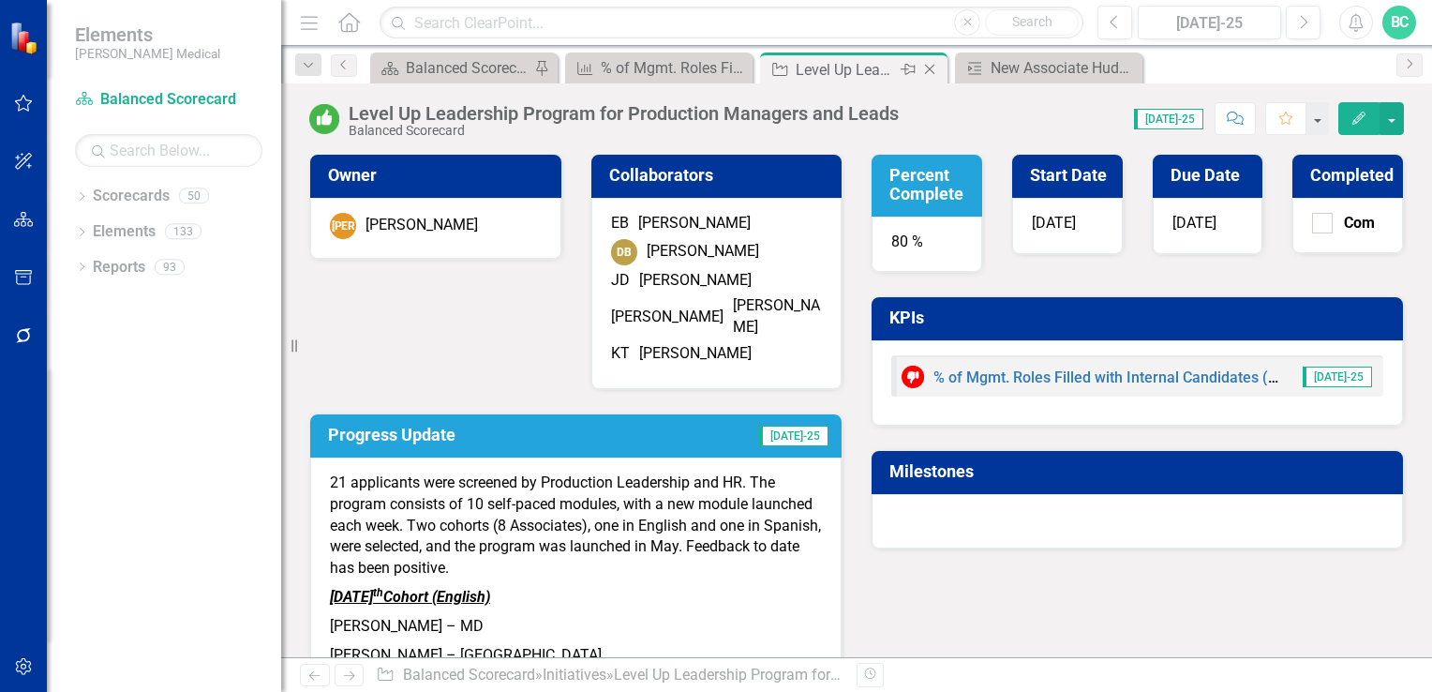
click at [930, 69] on icon at bounding box center [930, 70] width 10 height 10
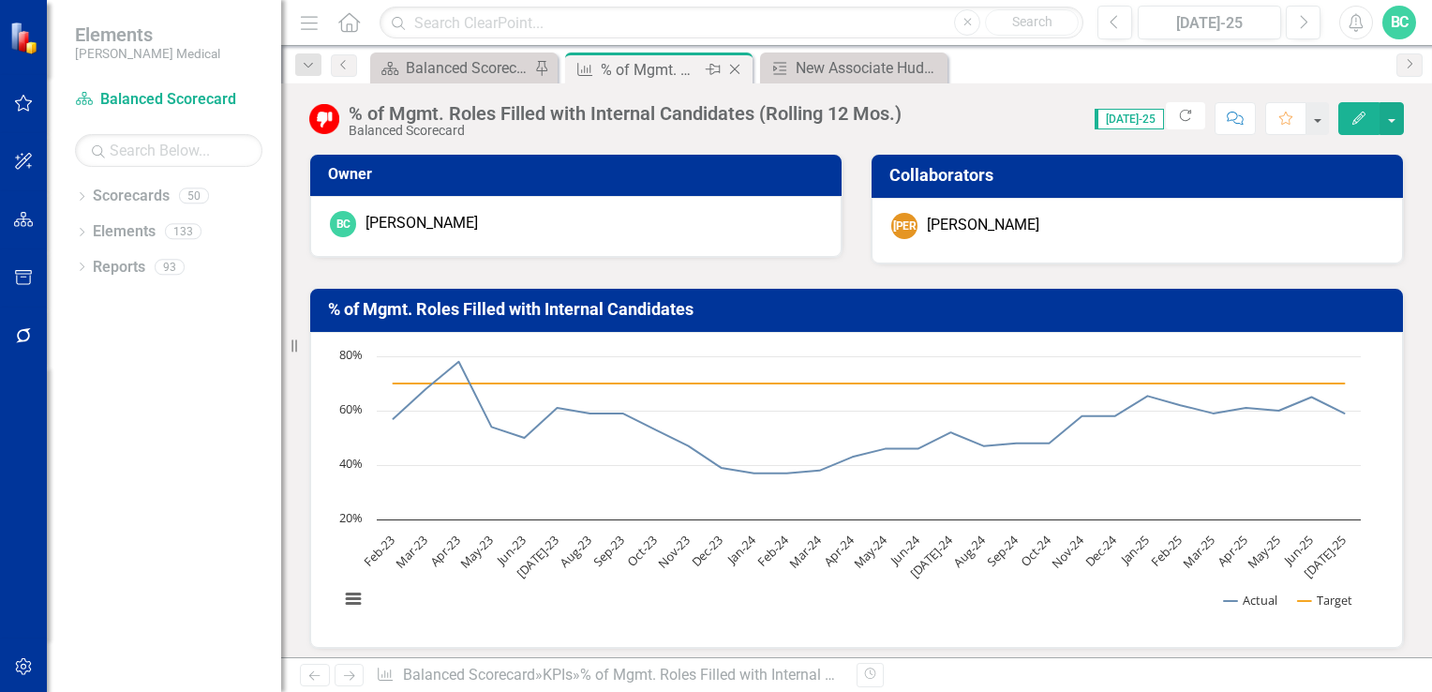
click at [691, 69] on div "% of Mgmt. Roles Filled with Internal Candidates (Rolling 12 Mos.)" at bounding box center [651, 69] width 100 height 23
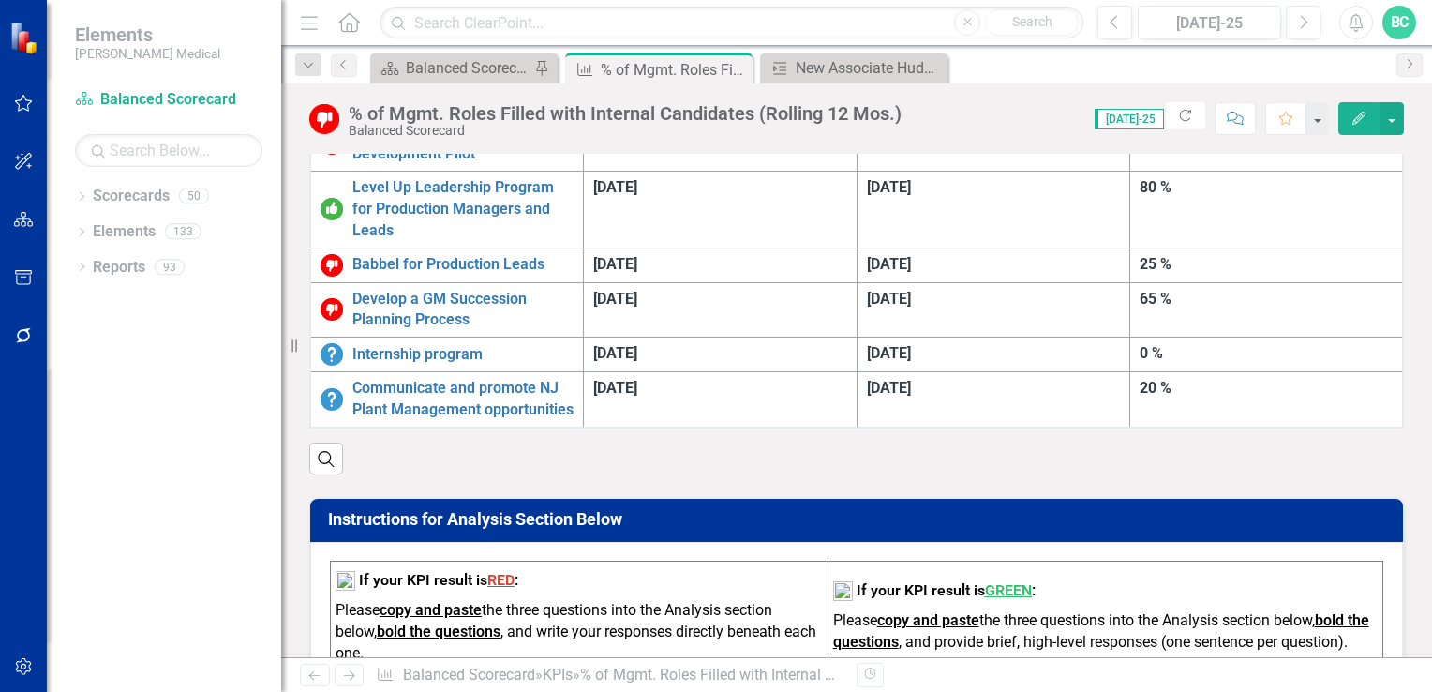
scroll to position [628, 0]
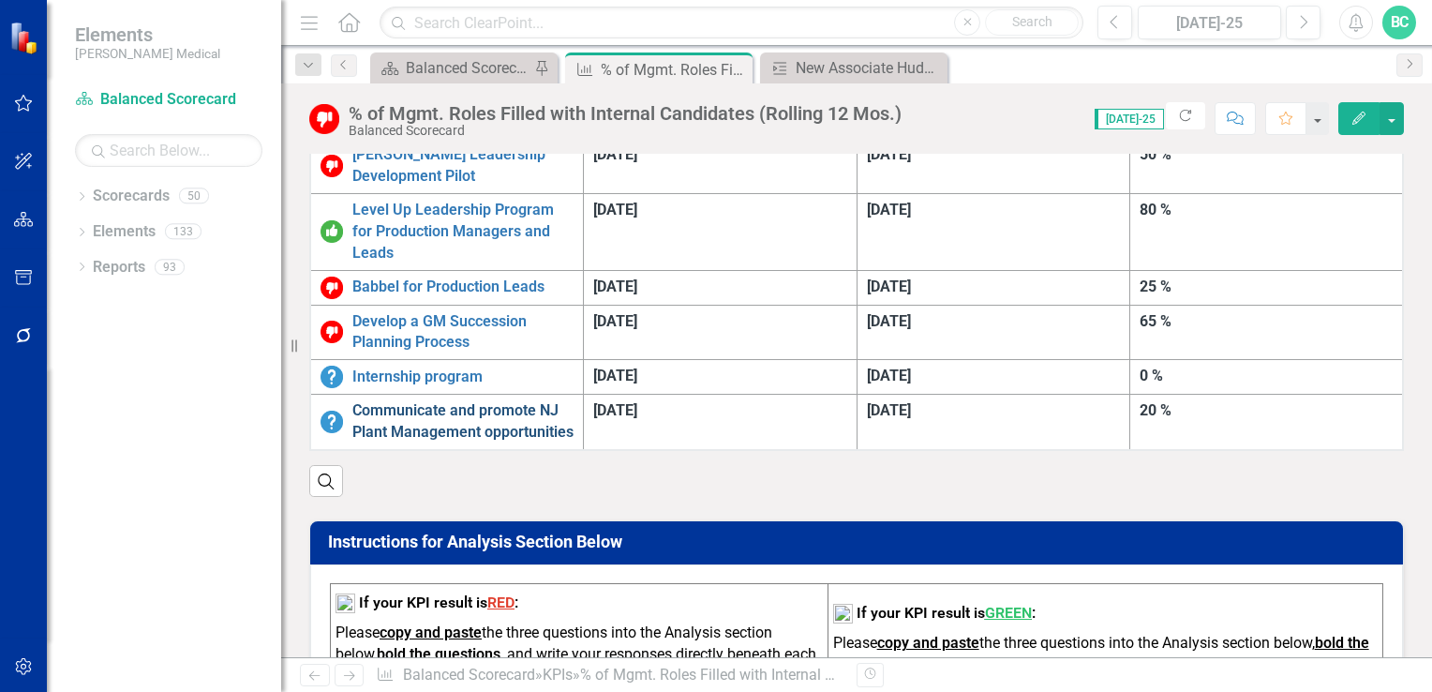
click at [574, 400] on link "Communicate and promote NJ Plant Management opportunities" at bounding box center [462, 421] width 221 height 43
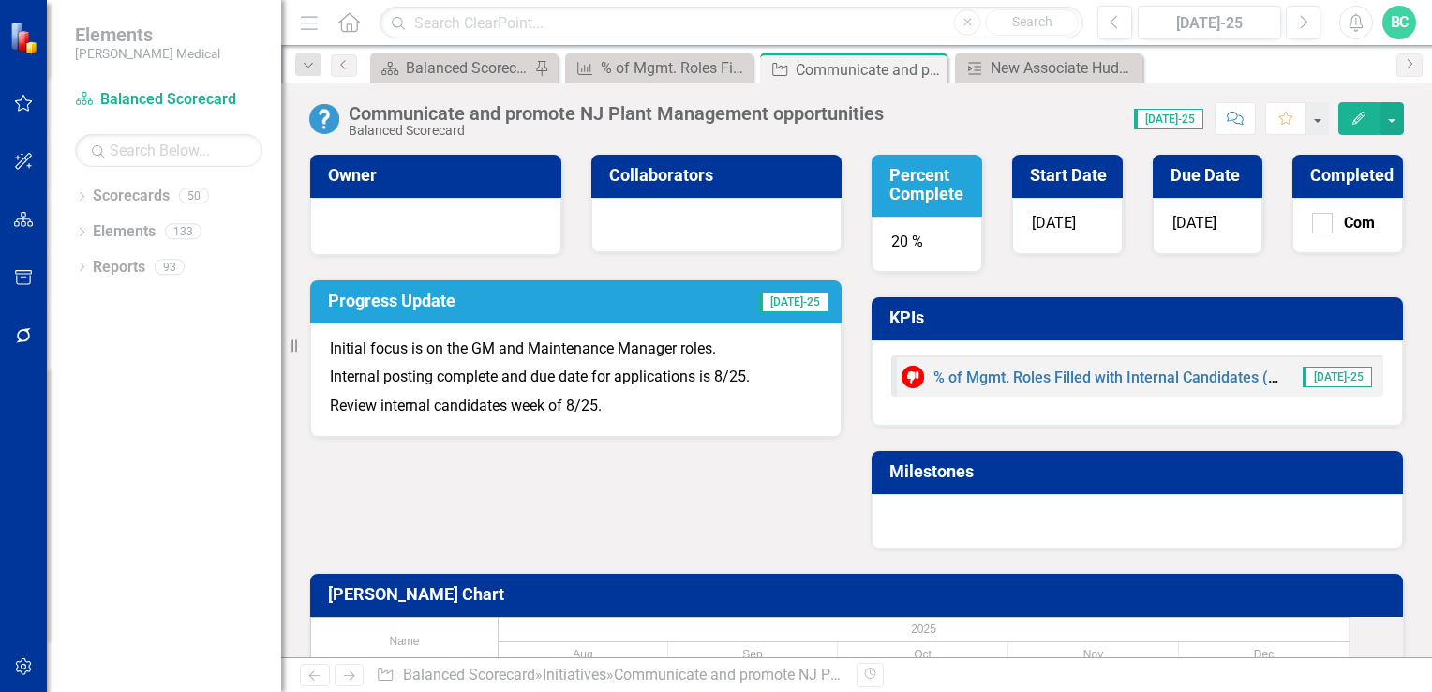
click at [428, 300] on h3 "Progress Update" at bounding box center [489, 300] width 322 height 19
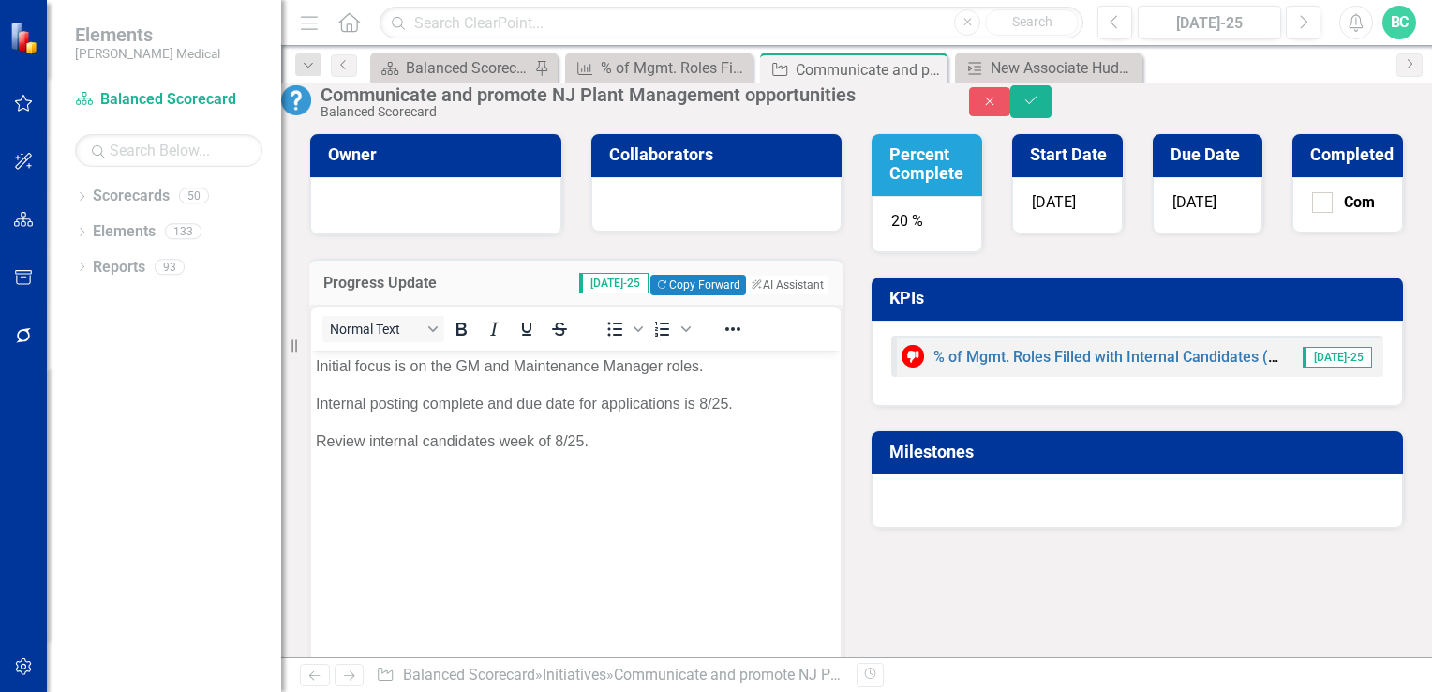
click at [743, 404] on p "Internal posting complete and due date for applications is 8/25." at bounding box center [576, 403] width 520 height 22
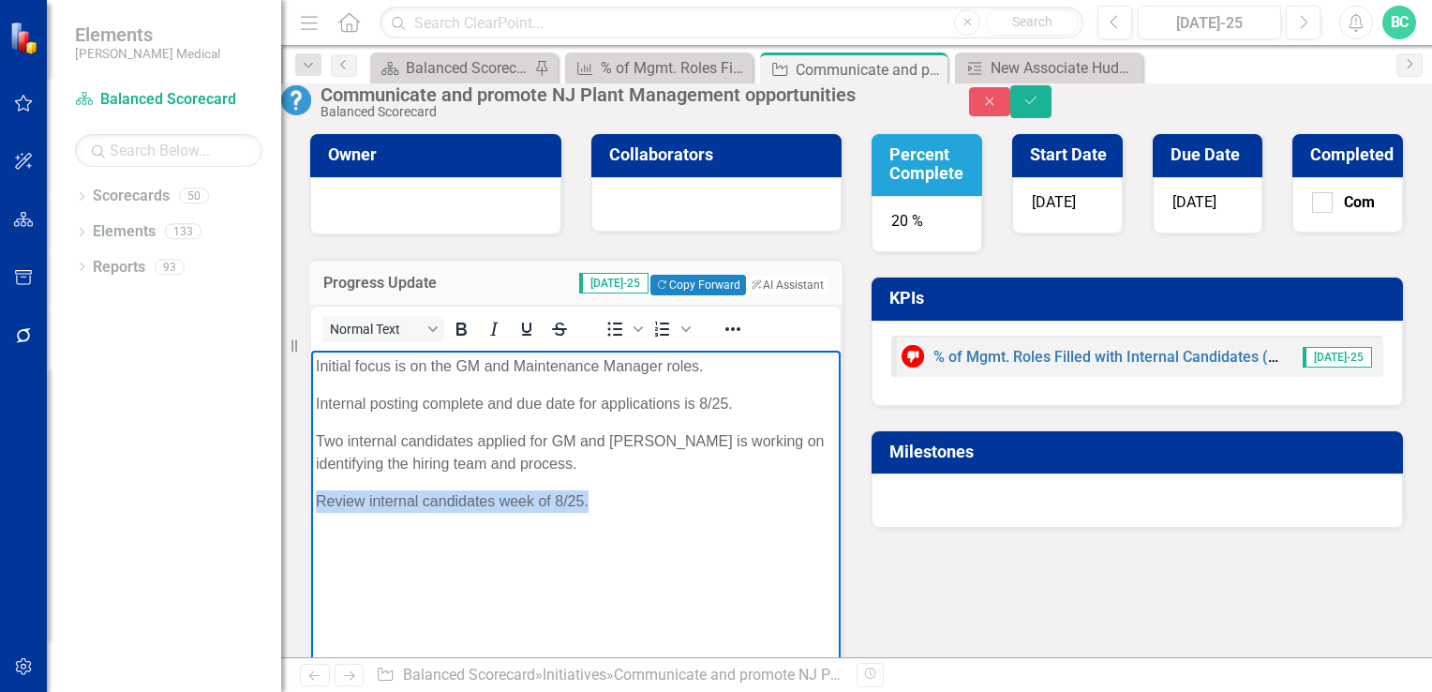
drag, startPoint x: 634, startPoint y: 494, endPoint x: 317, endPoint y: 506, distance: 317.9
click at [317, 506] on p "Review internal candidates week of 8/25." at bounding box center [576, 500] width 520 height 22
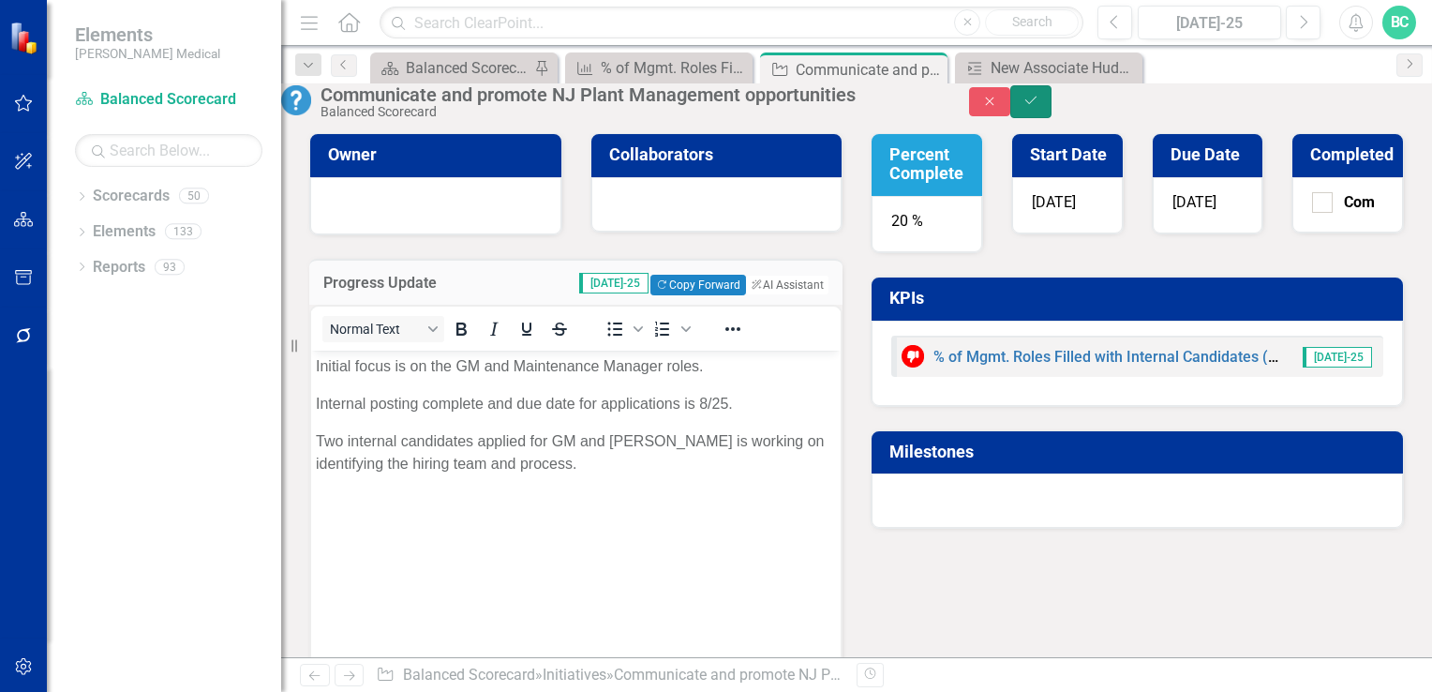
click at [1039, 107] on icon "Save" at bounding box center [1030, 100] width 17 height 13
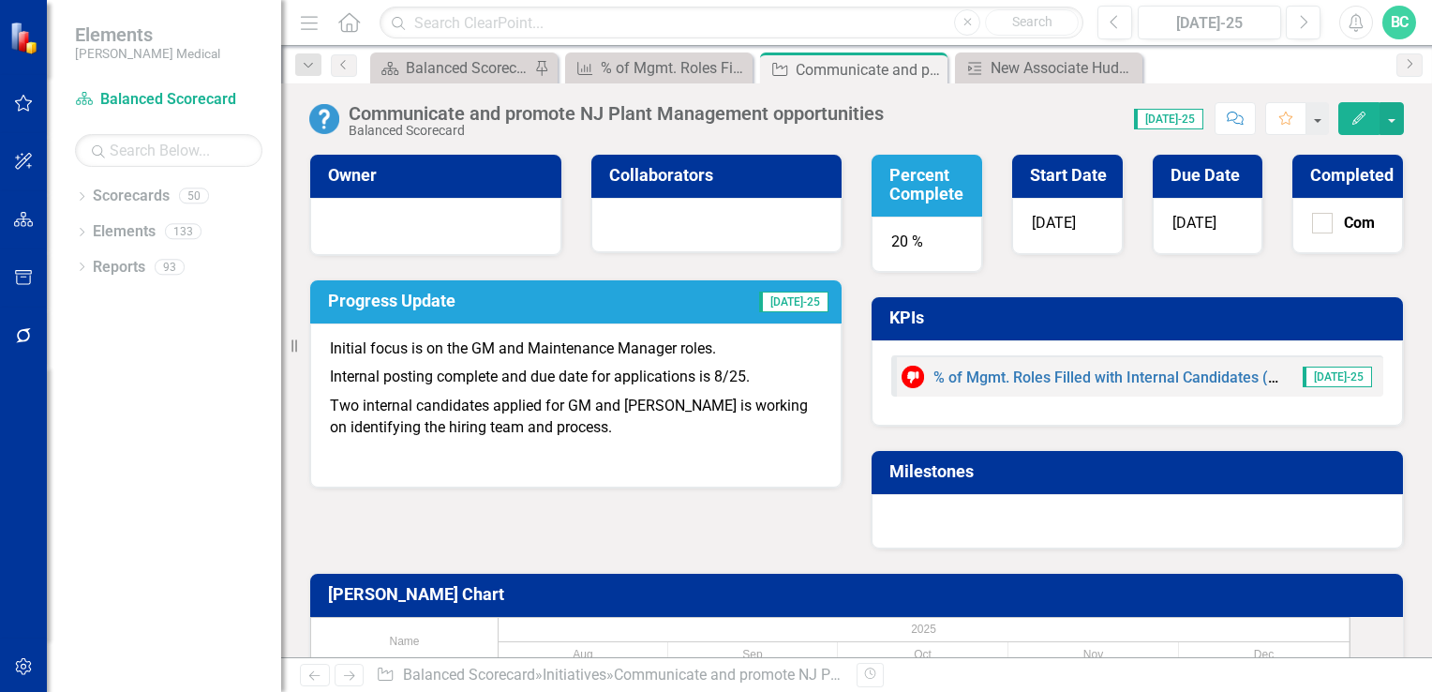
click at [396, 303] on h3 "Progress Update" at bounding box center [489, 300] width 322 height 19
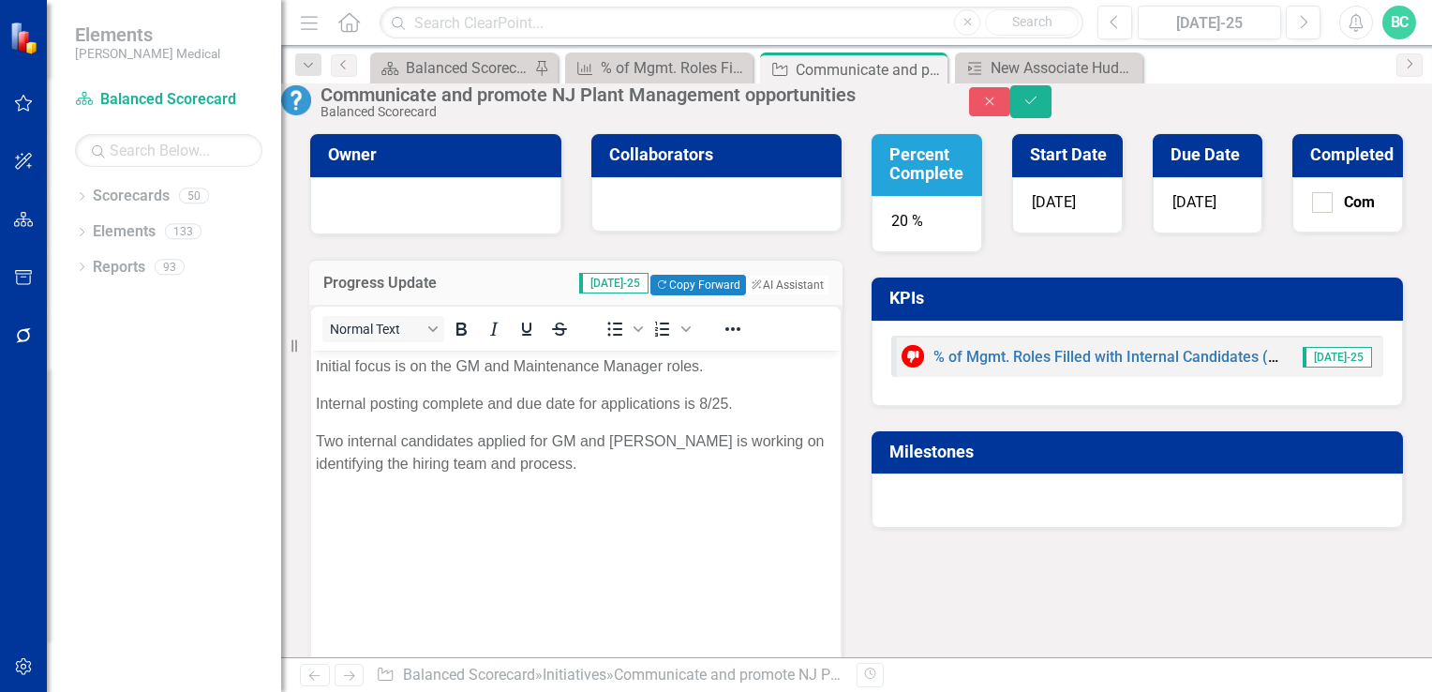
click at [577, 459] on p "Two internal candidates applied for GM and [PERSON_NAME] is working on identify…" at bounding box center [576, 451] width 520 height 45
click at [1052, 116] on button "Save" at bounding box center [1030, 101] width 41 height 33
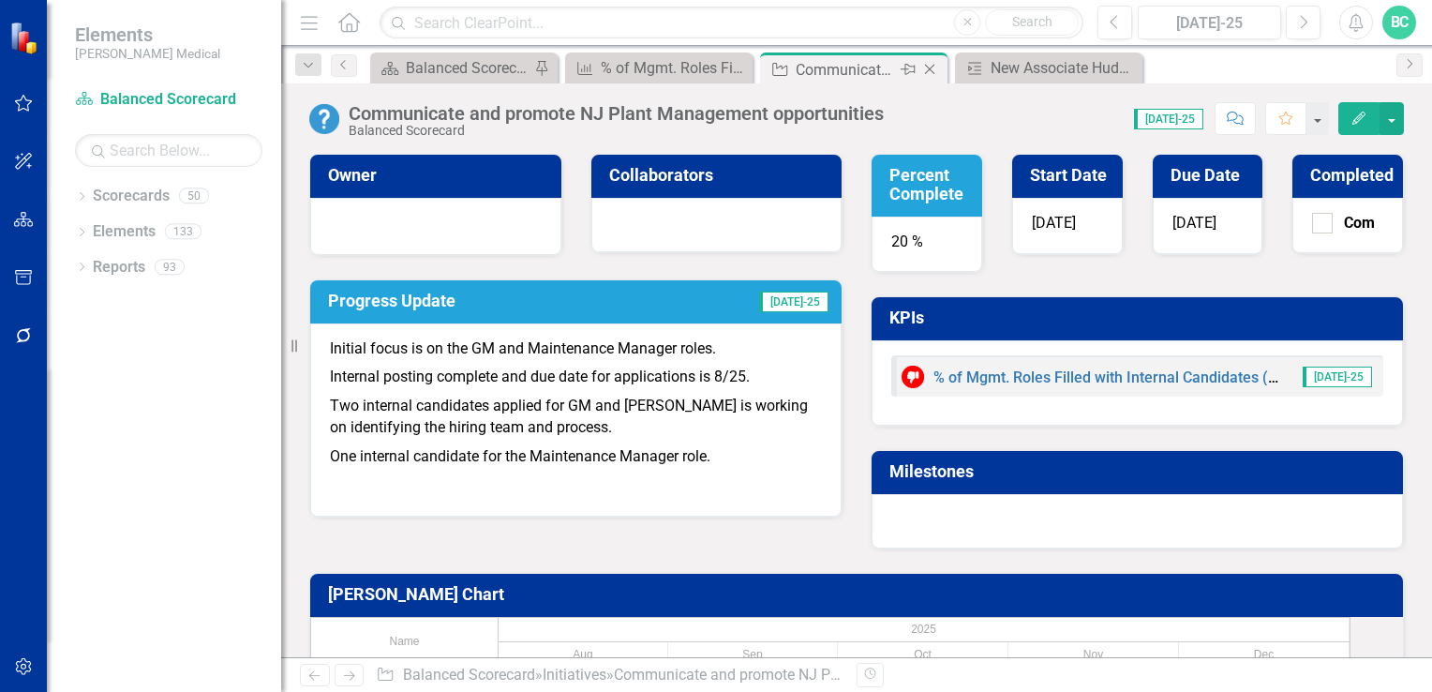
click at [933, 73] on icon "Close" at bounding box center [929, 69] width 19 height 15
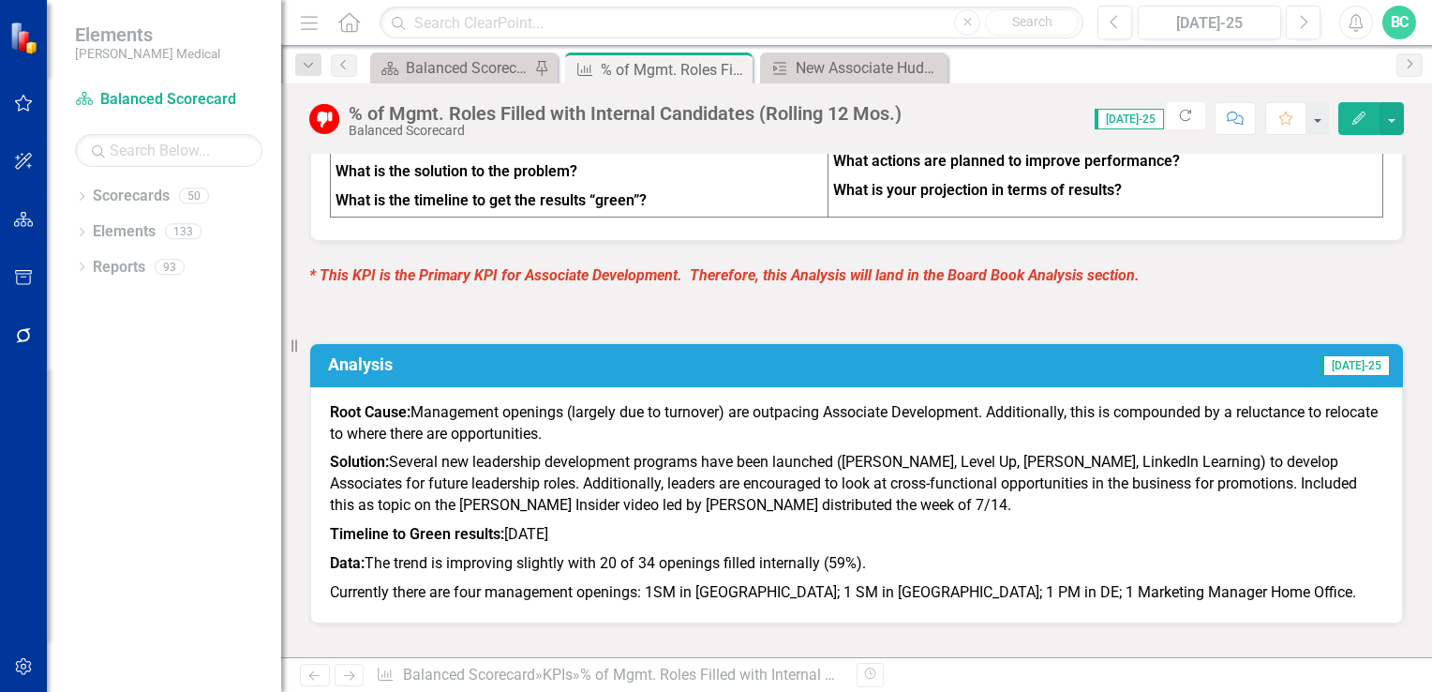
scroll to position [1278, 0]
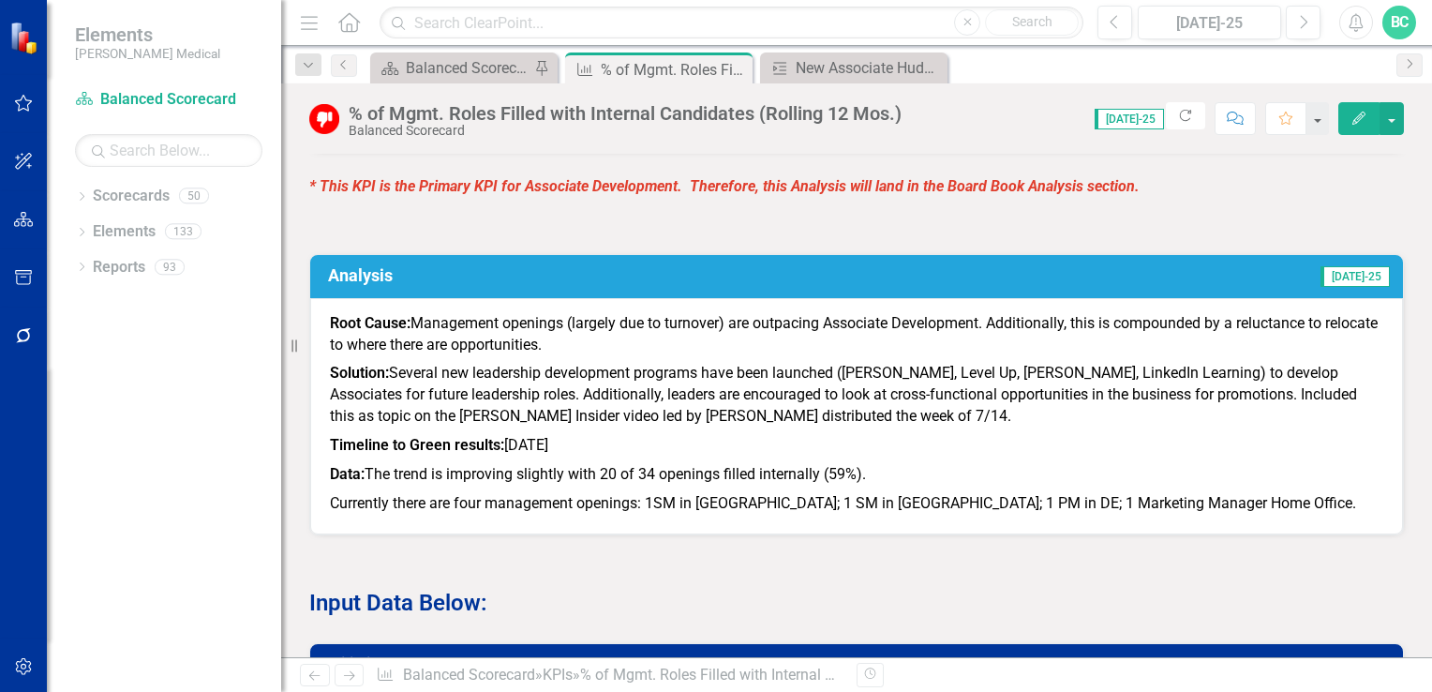
click at [608, 313] on p "Root Cause: Management openings (largely due to turnover) are outpacing Associa…" at bounding box center [856, 336] width 1053 height 47
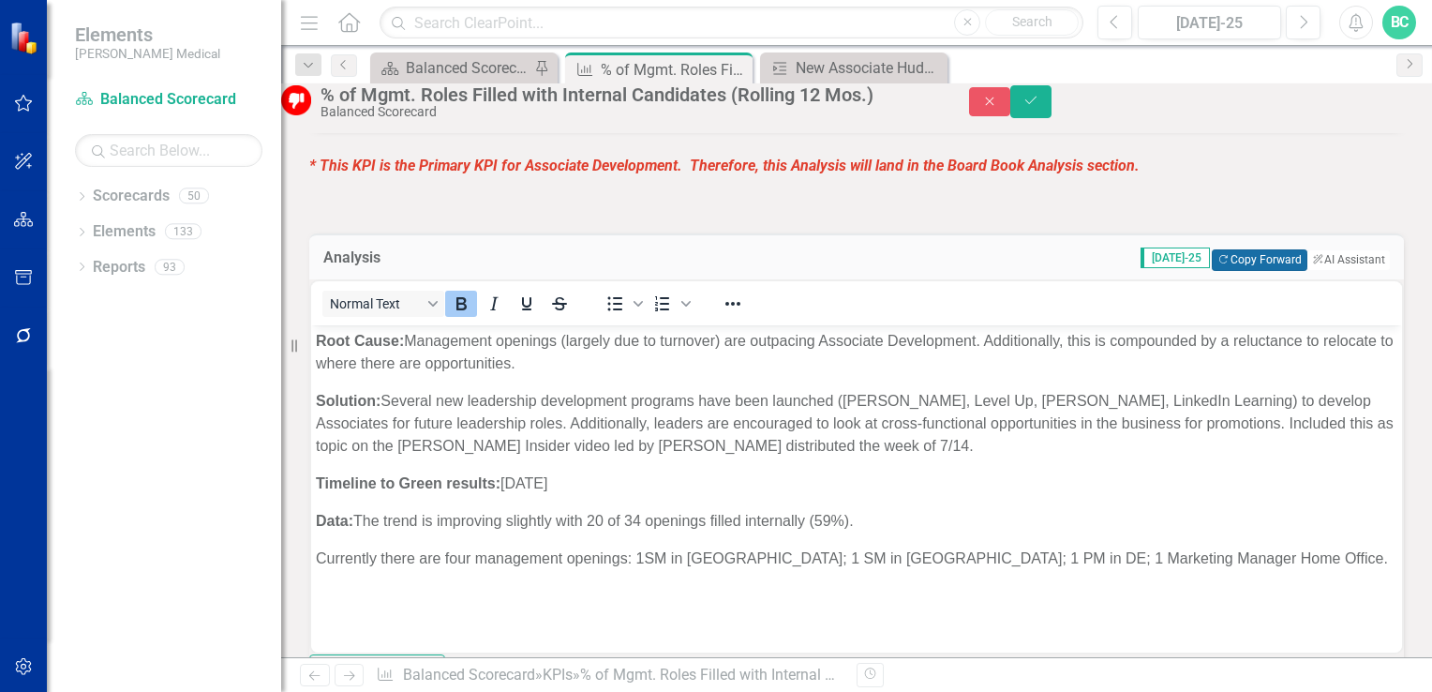
scroll to position [0, 0]
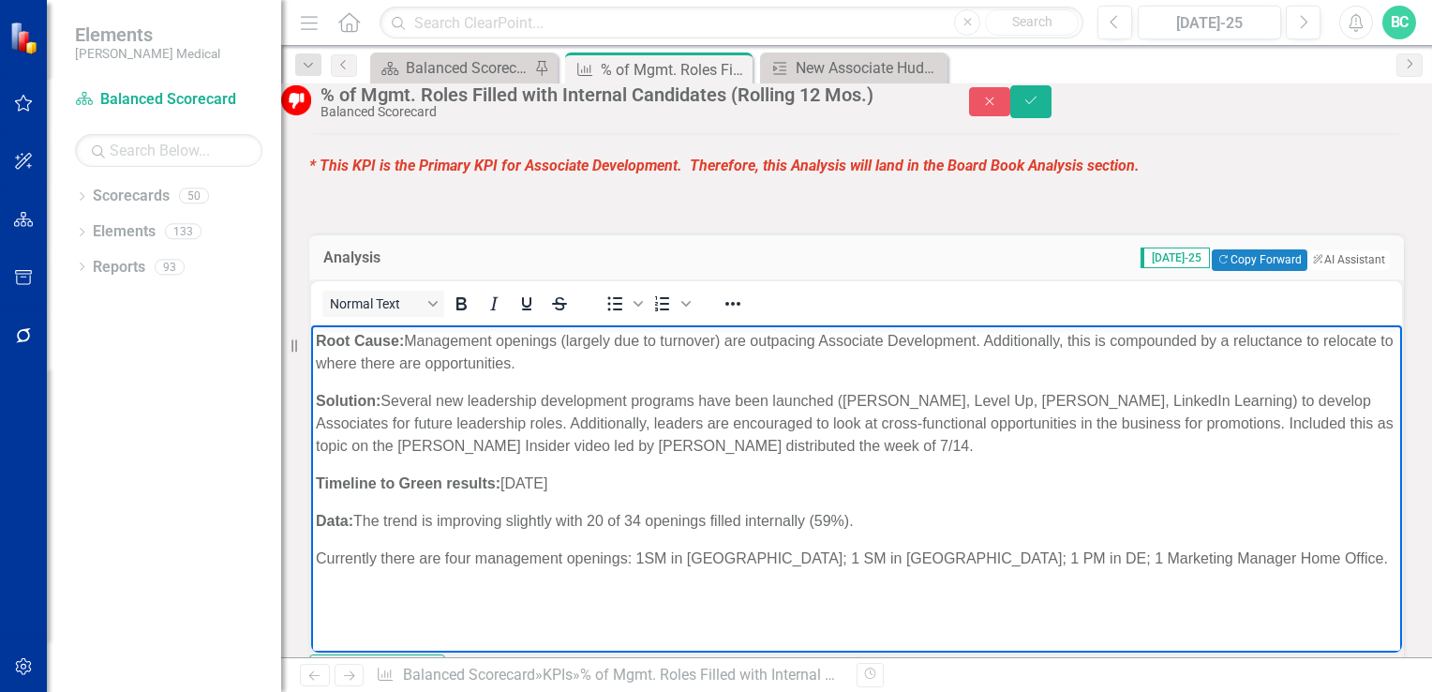
click at [989, 338] on p "Root Cause: Management openings (largely due to turnover) are outpacing Associa…" at bounding box center [856, 351] width 1081 height 45
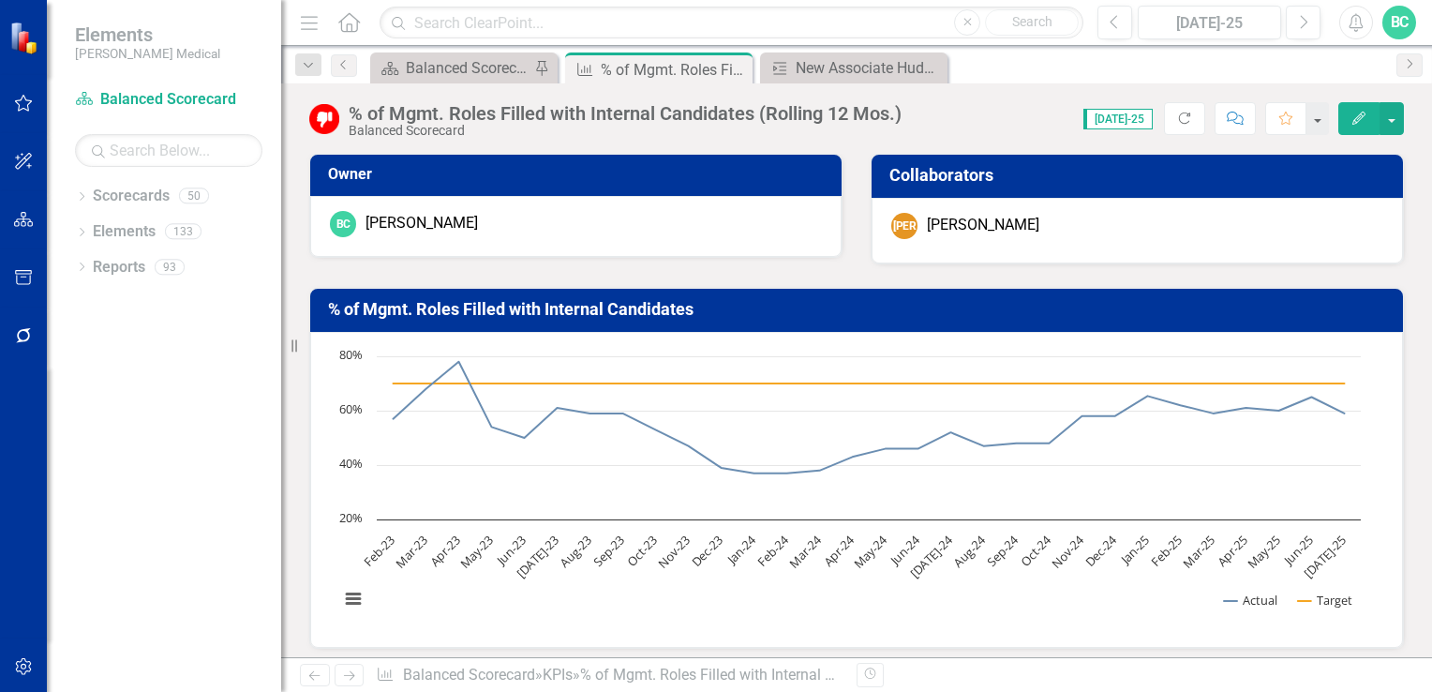
scroll to position [456, 0]
